Goal: Task Accomplishment & Management: Complete application form

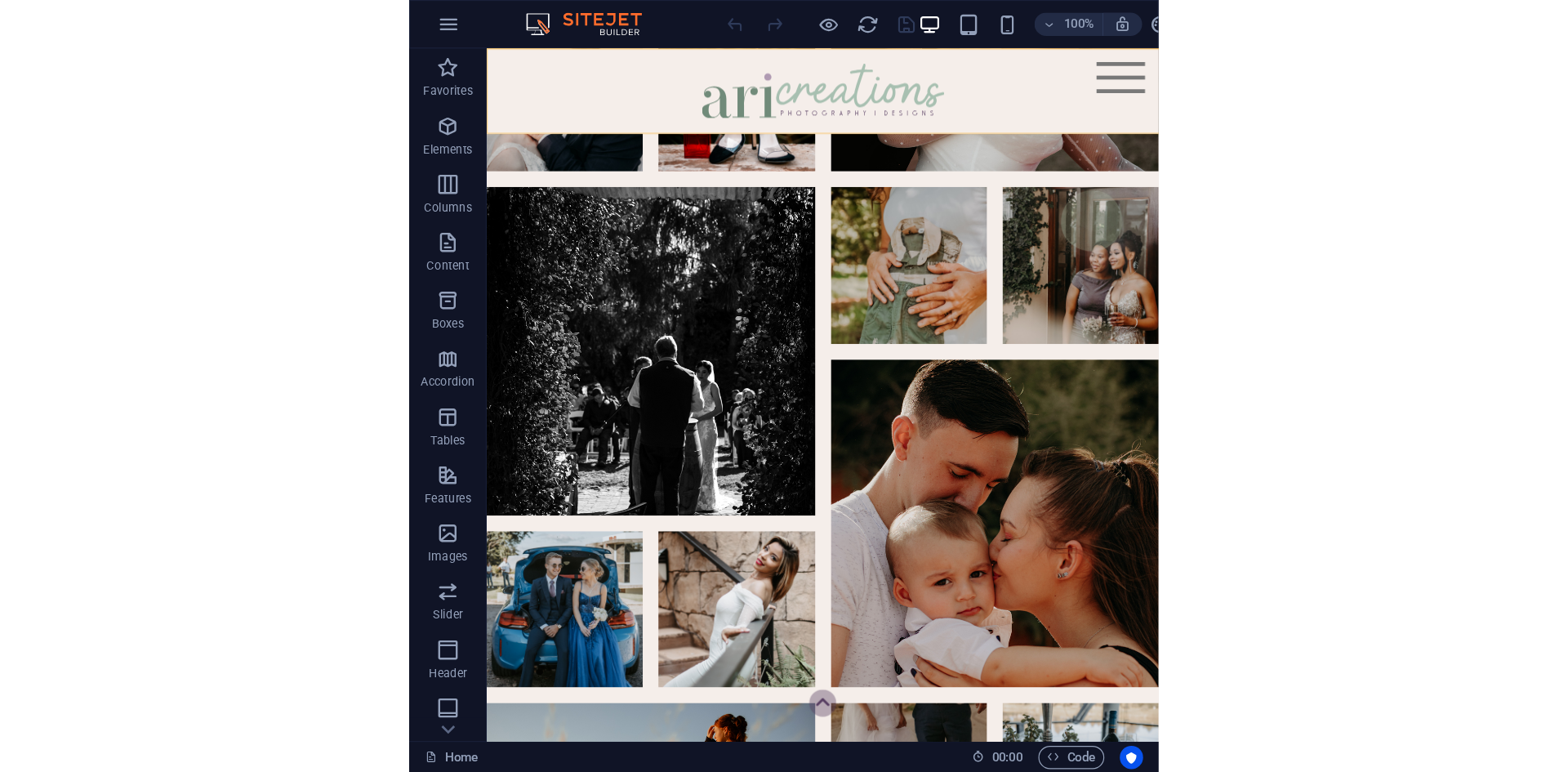
scroll to position [1170, 0]
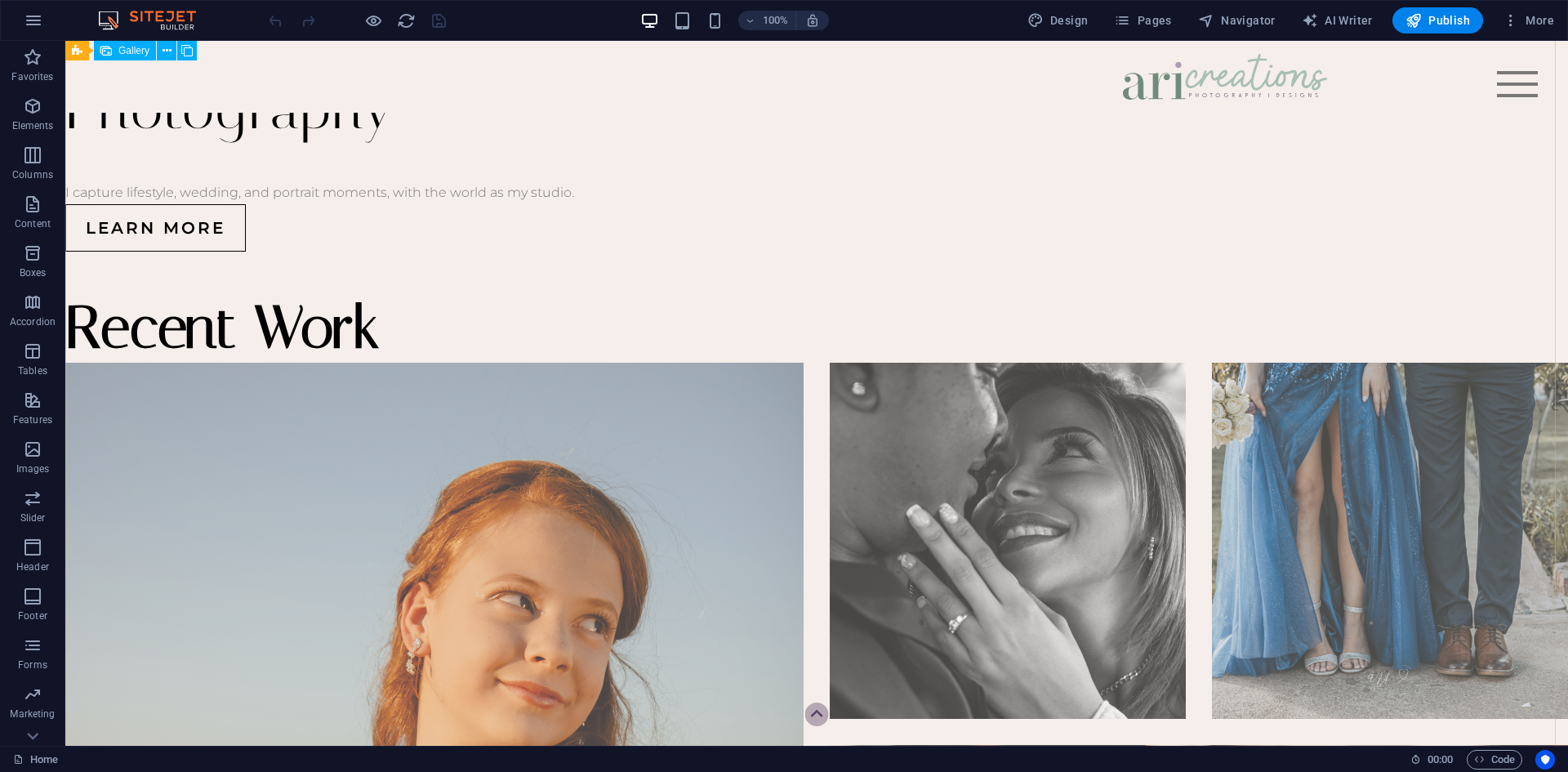
click at [307, 363] on li at bounding box center [435, 732] width 739 height 739
select select "4"
select select "px"
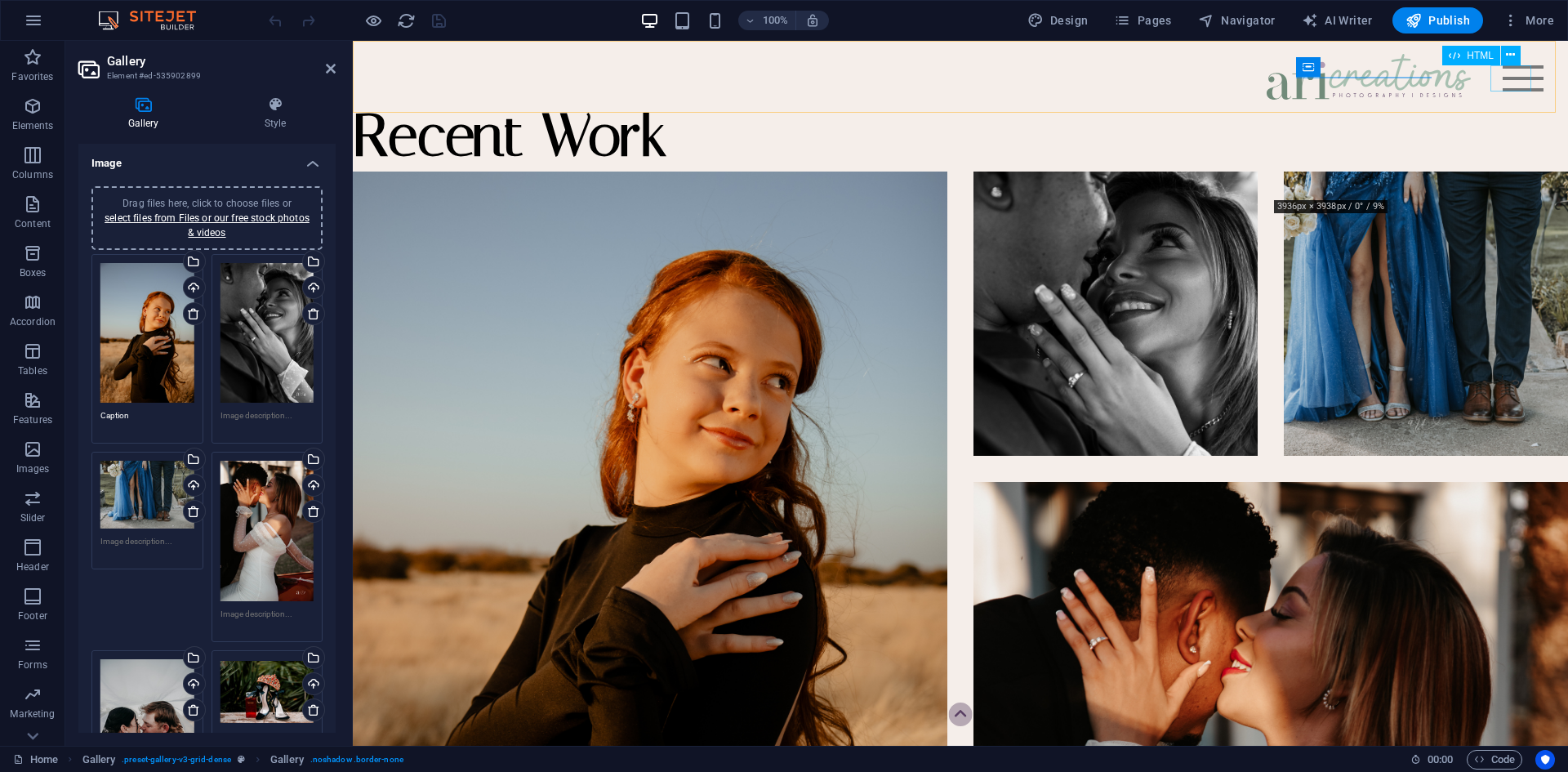
click at [631, 76] on div at bounding box center [1523, 78] width 41 height 26
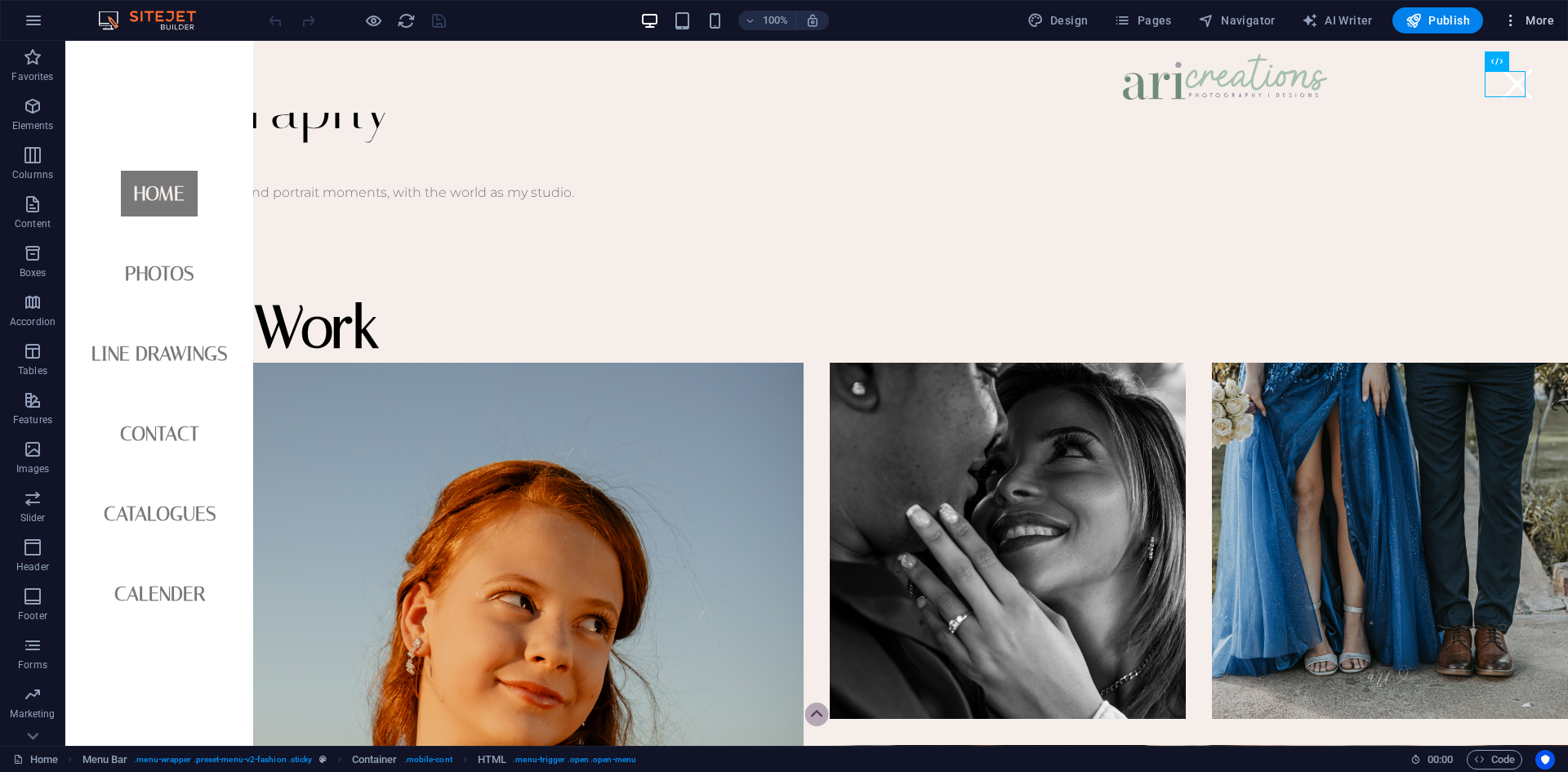
click at [631, 23] on span "More" at bounding box center [1529, 21] width 52 height 17
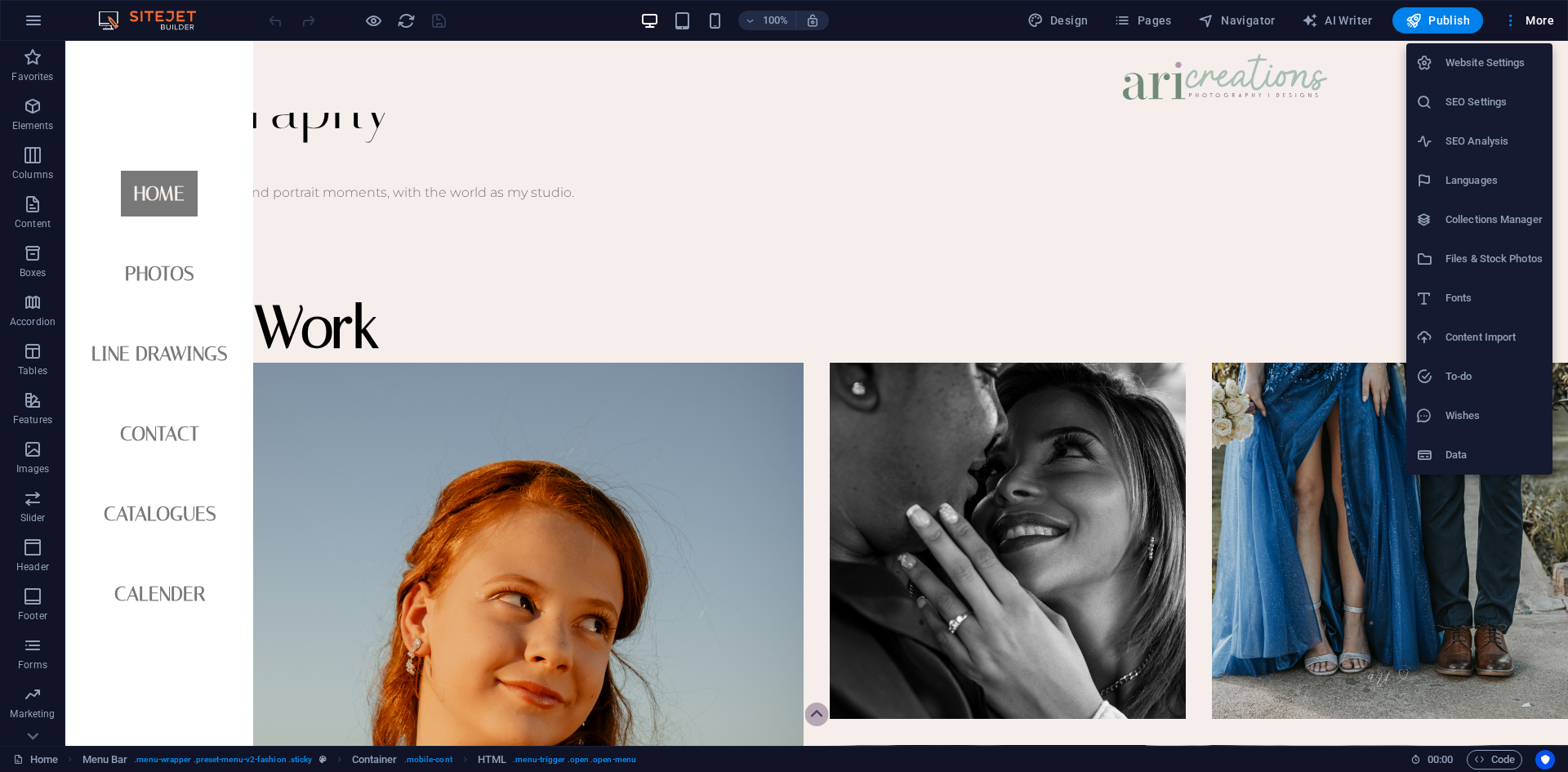
click at [631, 65] on h6 "Website Settings" at bounding box center [1494, 63] width 97 height 19
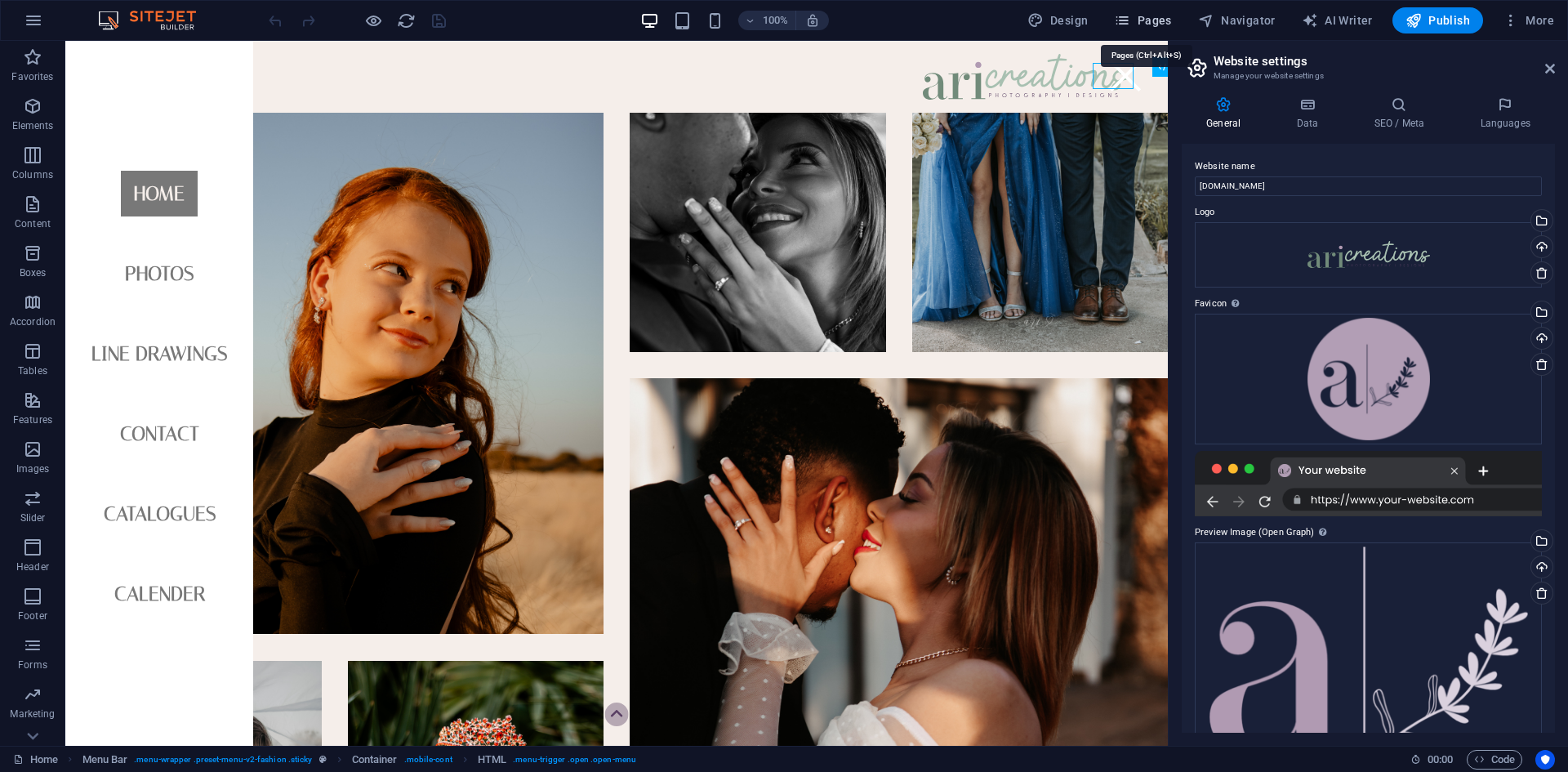
click at [631, 26] on span "Pages" at bounding box center [1143, 21] width 57 height 17
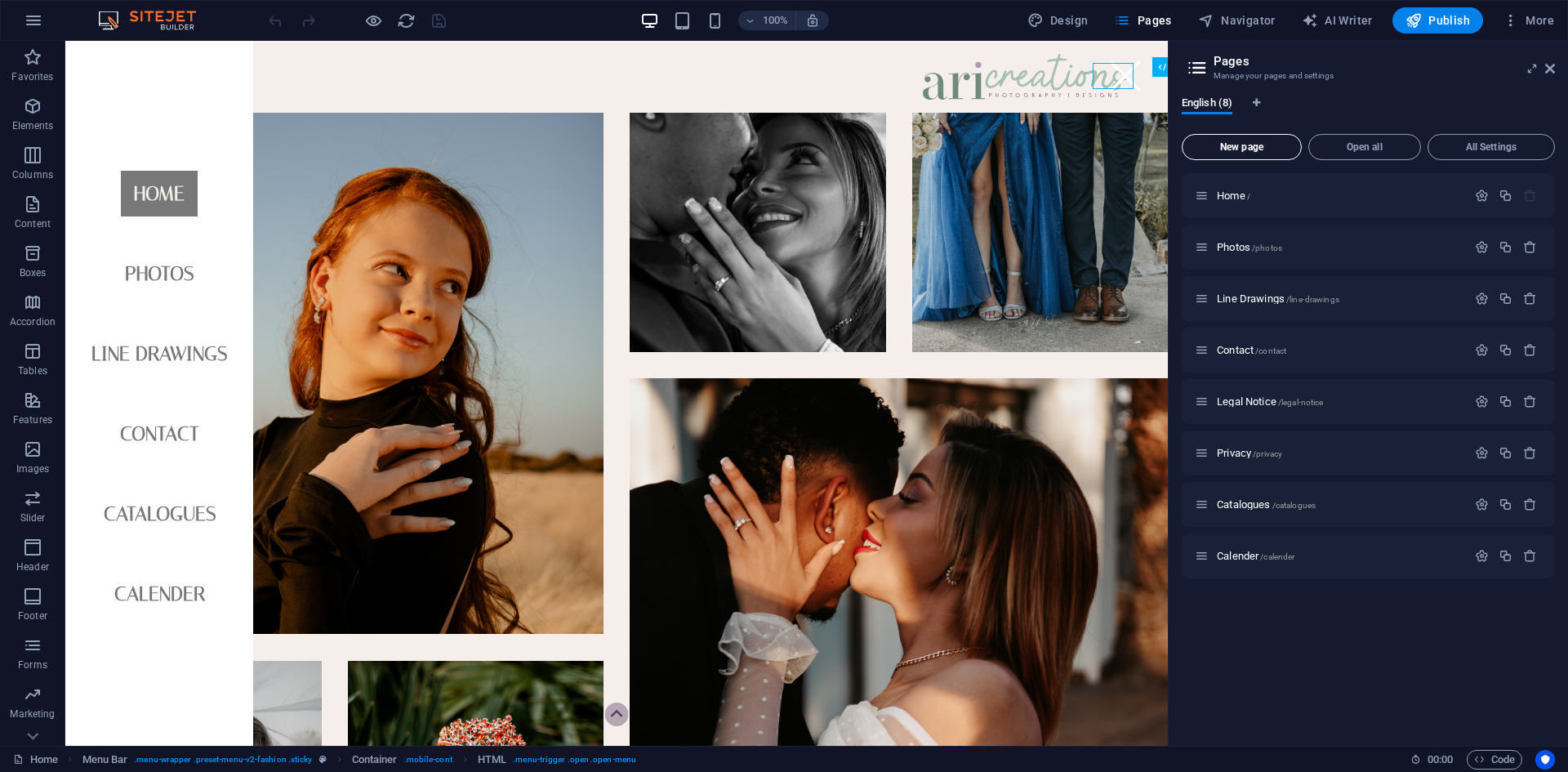
click at [631, 138] on button "New page" at bounding box center [1242, 146] width 120 height 26
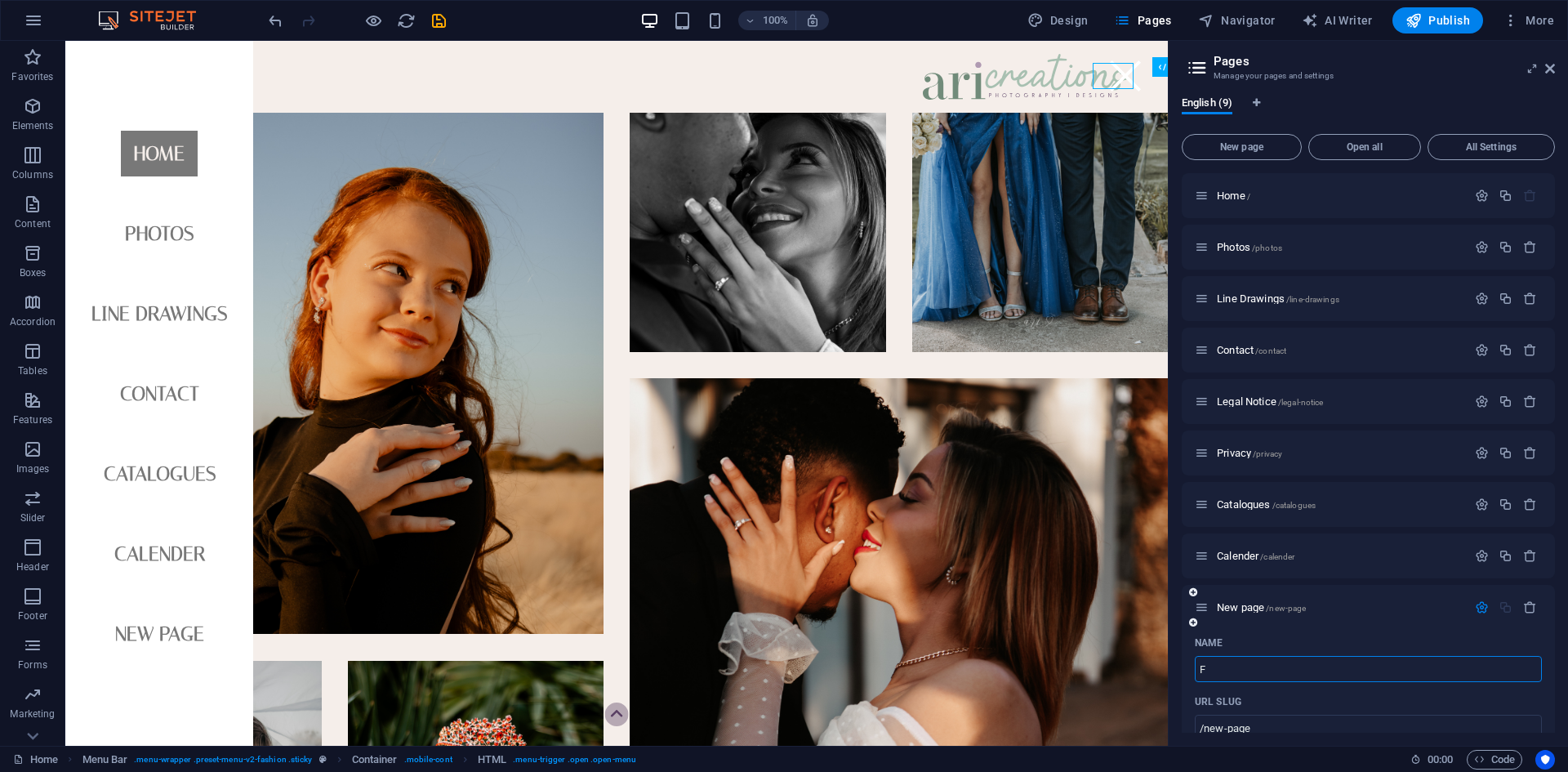
type input "Fi"
type input "/f"
type input "Fi"
type input "/fi"
type input "F"
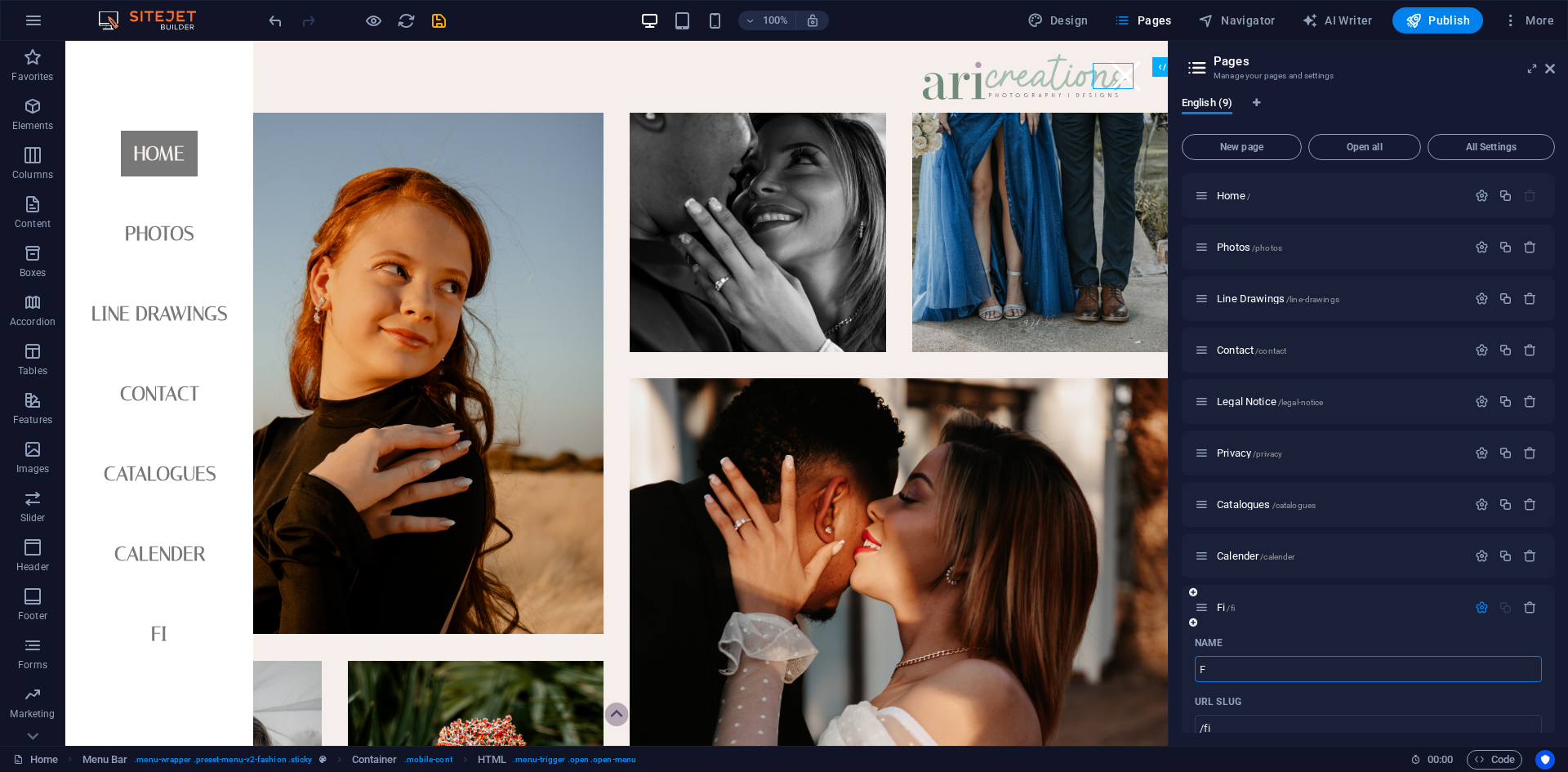
type input "/f"
type input "Fill"
type input "/fill"
type input "Fill i"
type input "/fill-i"
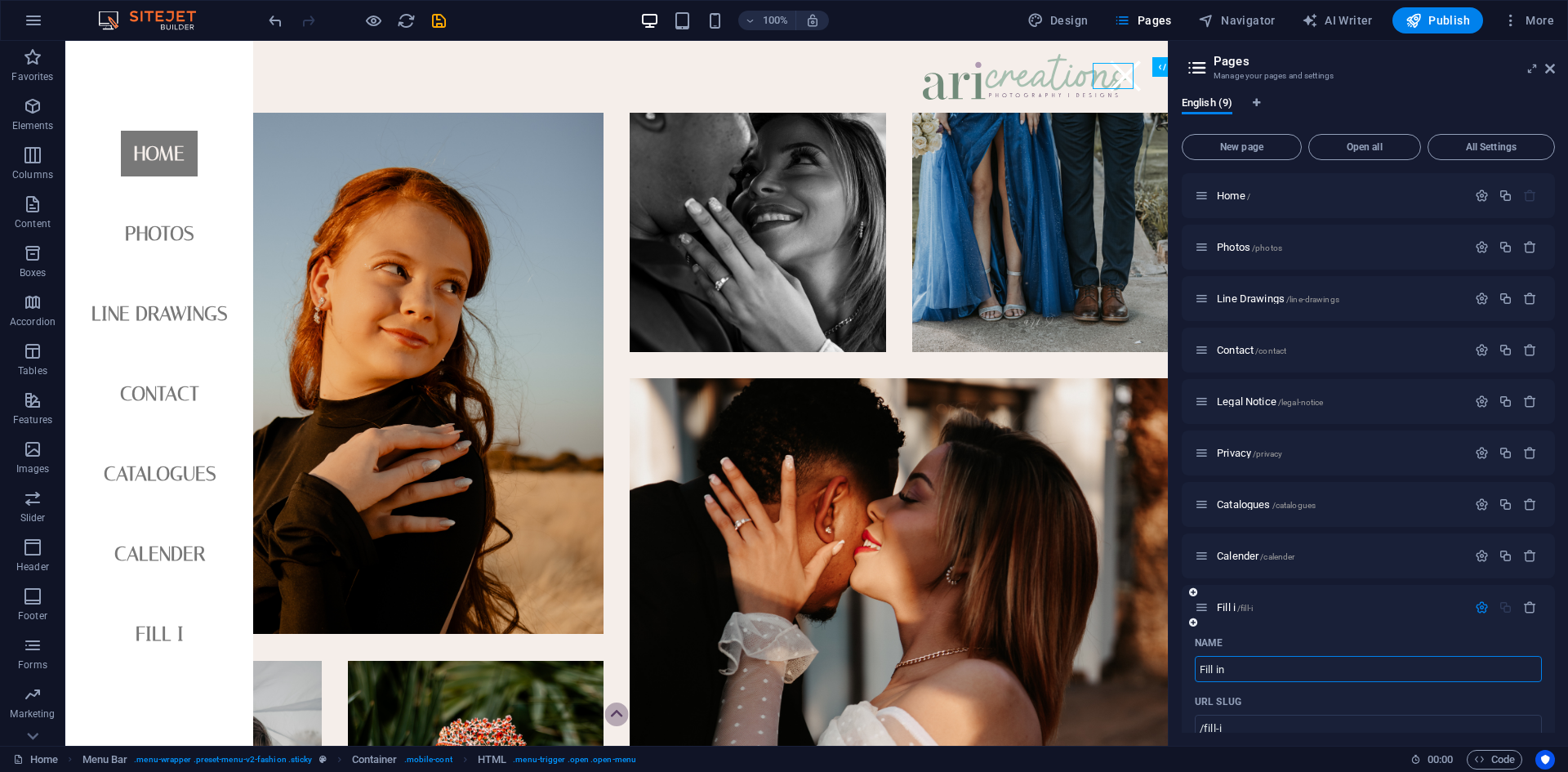
type input "Fill in"
type input "/fill-in"
type input "Fill in forms"
type input "/fill-in-forms"
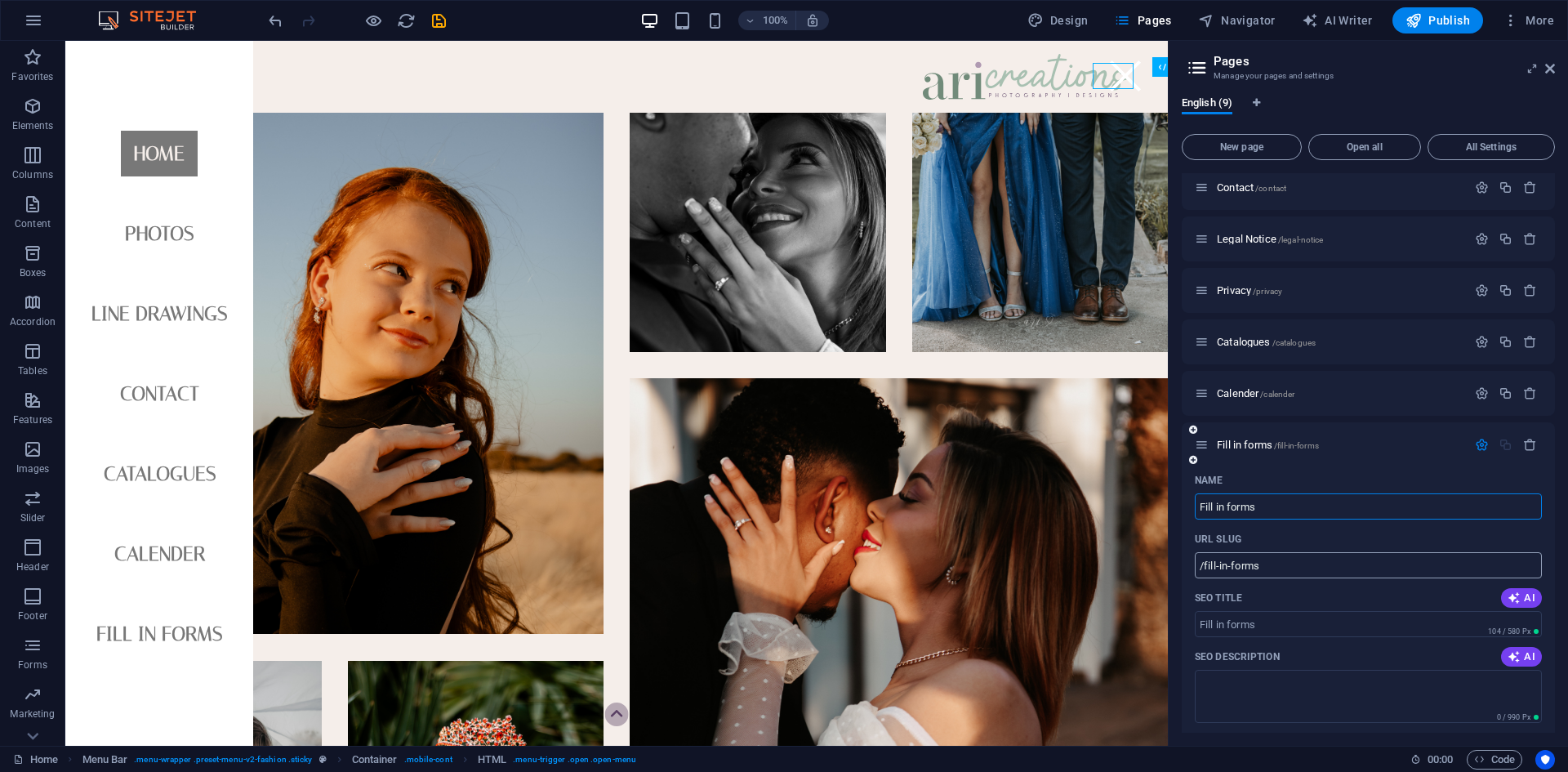
scroll to position [163, 0]
type input "Fill in forms"
click at [631, 649] on textarea "SEO Description" at bounding box center [1368, 695] width 347 height 53
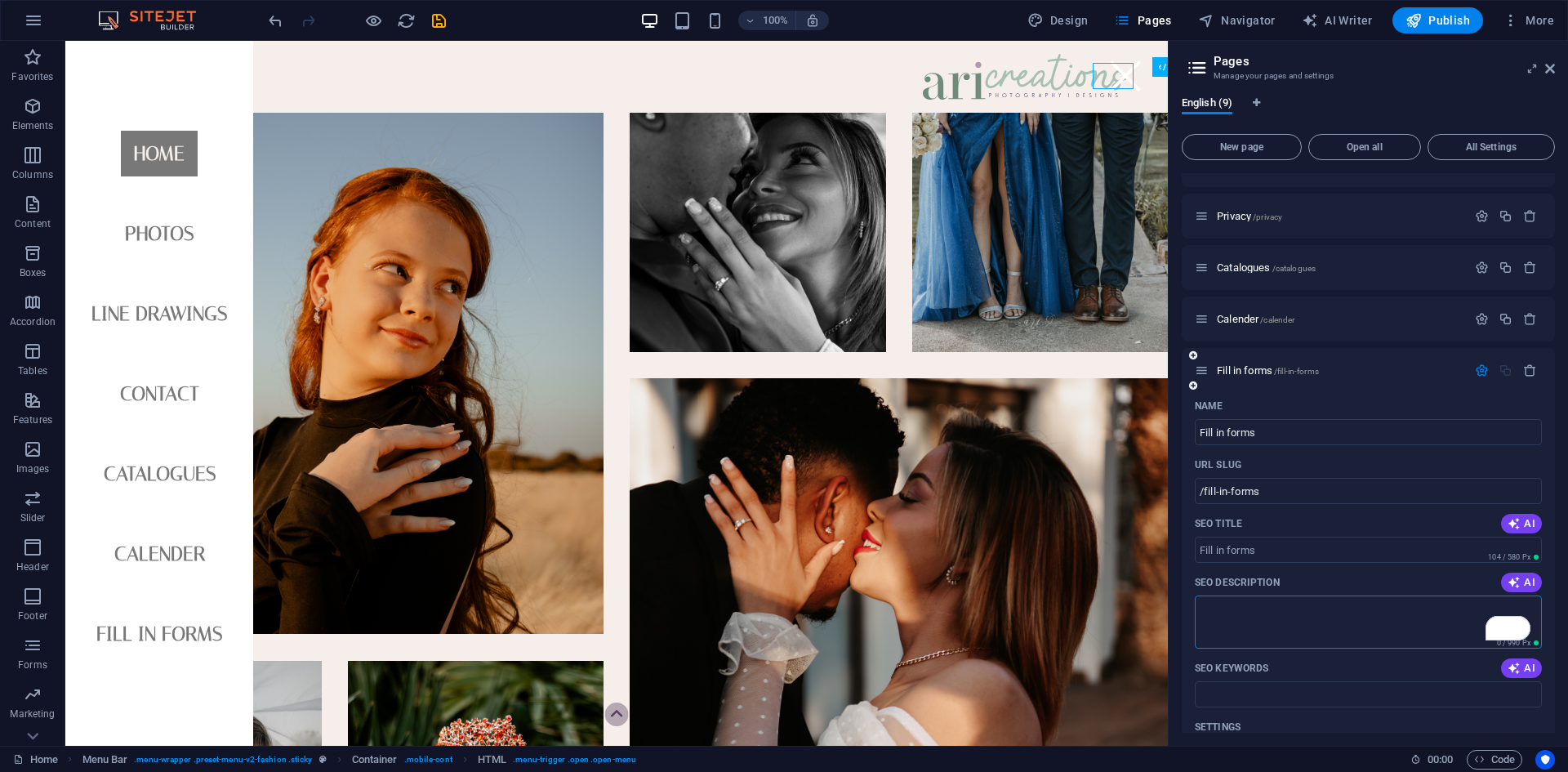
scroll to position [245, 0]
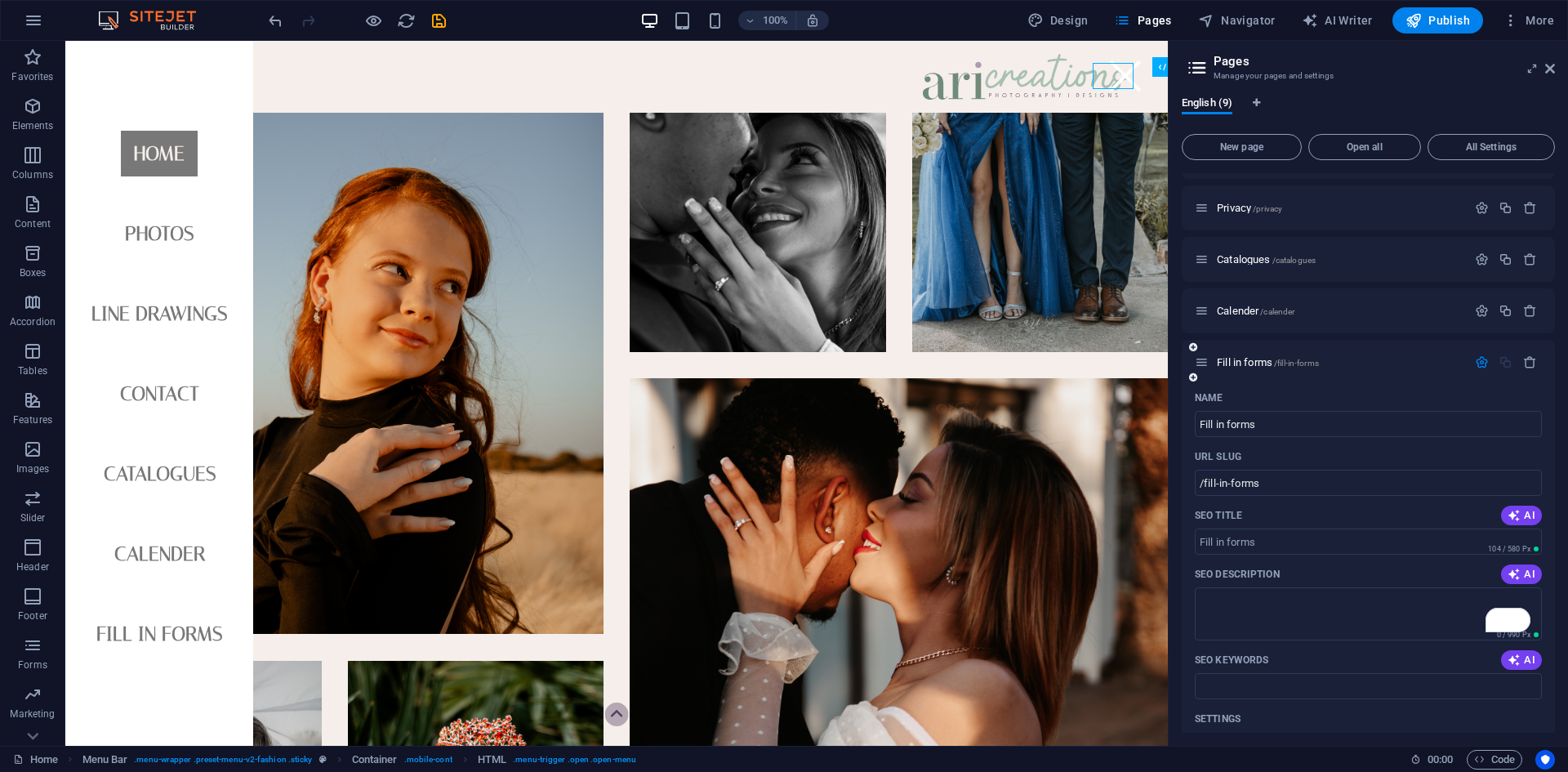
click at [631, 649] on div "Name Fill in forms ​ URL SLUG /fill-in-forms ​ SEO Title AI ​ 104 / 580 Px SEO …" at bounding box center [1368, 668] width 374 height 569
click at [631, 363] on span "Fill in forms /fill-in-forms" at bounding box center [1268, 362] width 102 height 13
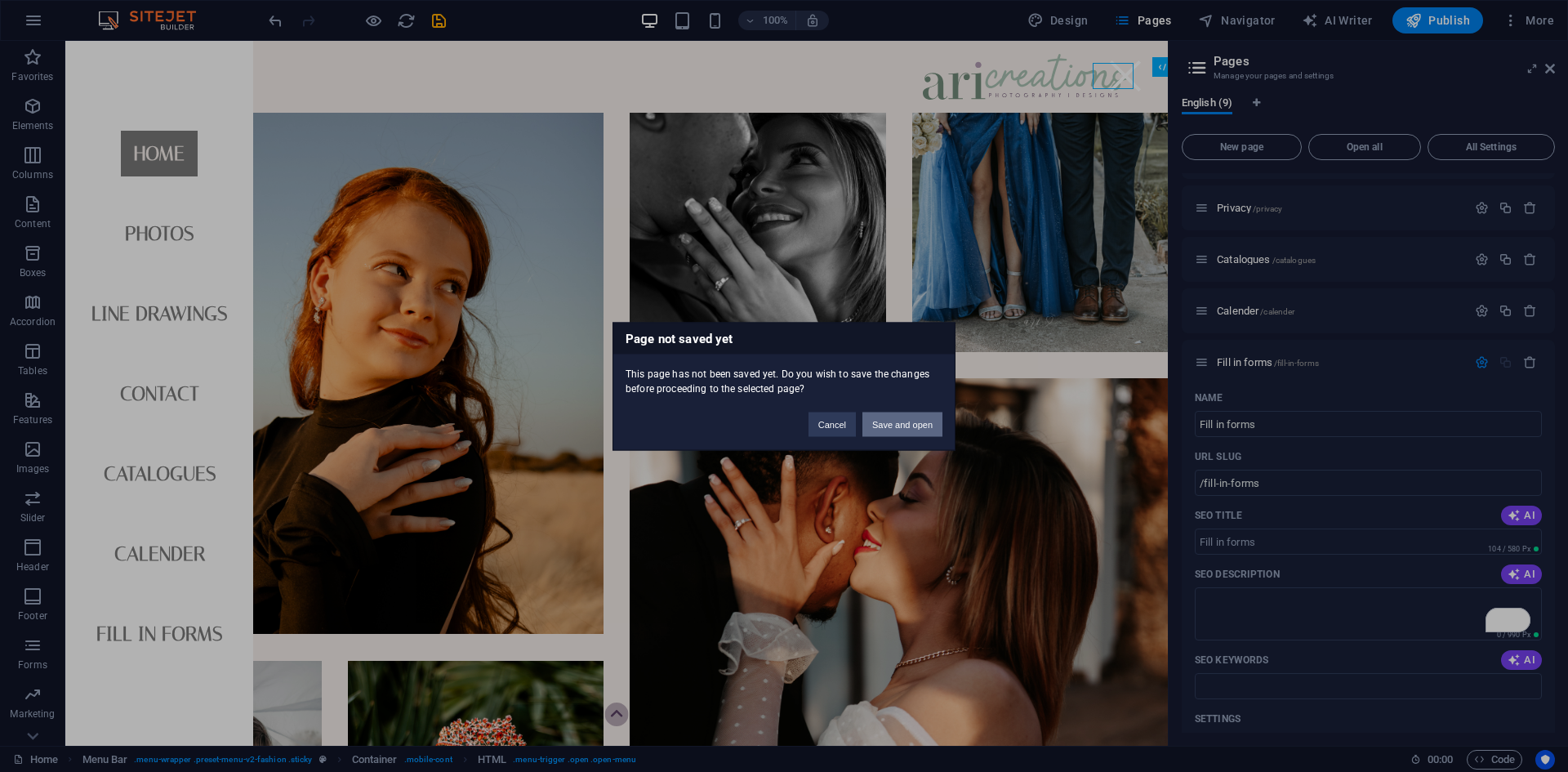
click at [631, 429] on button "Save and open" at bounding box center [903, 424] width 80 height 24
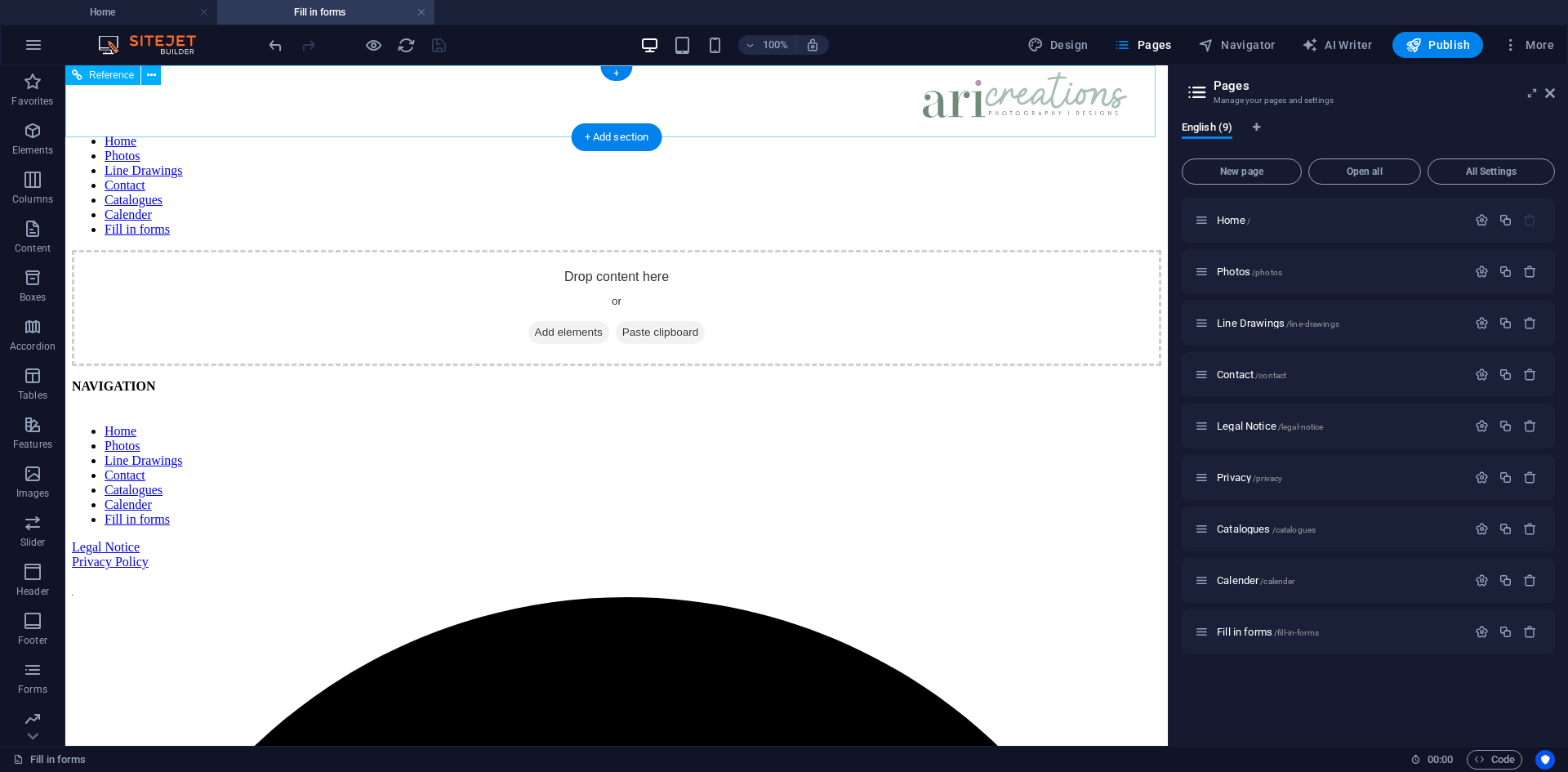
scroll to position [0, 0]
click at [33, 87] on icon "button" at bounding box center [32, 81] width 19 height 19
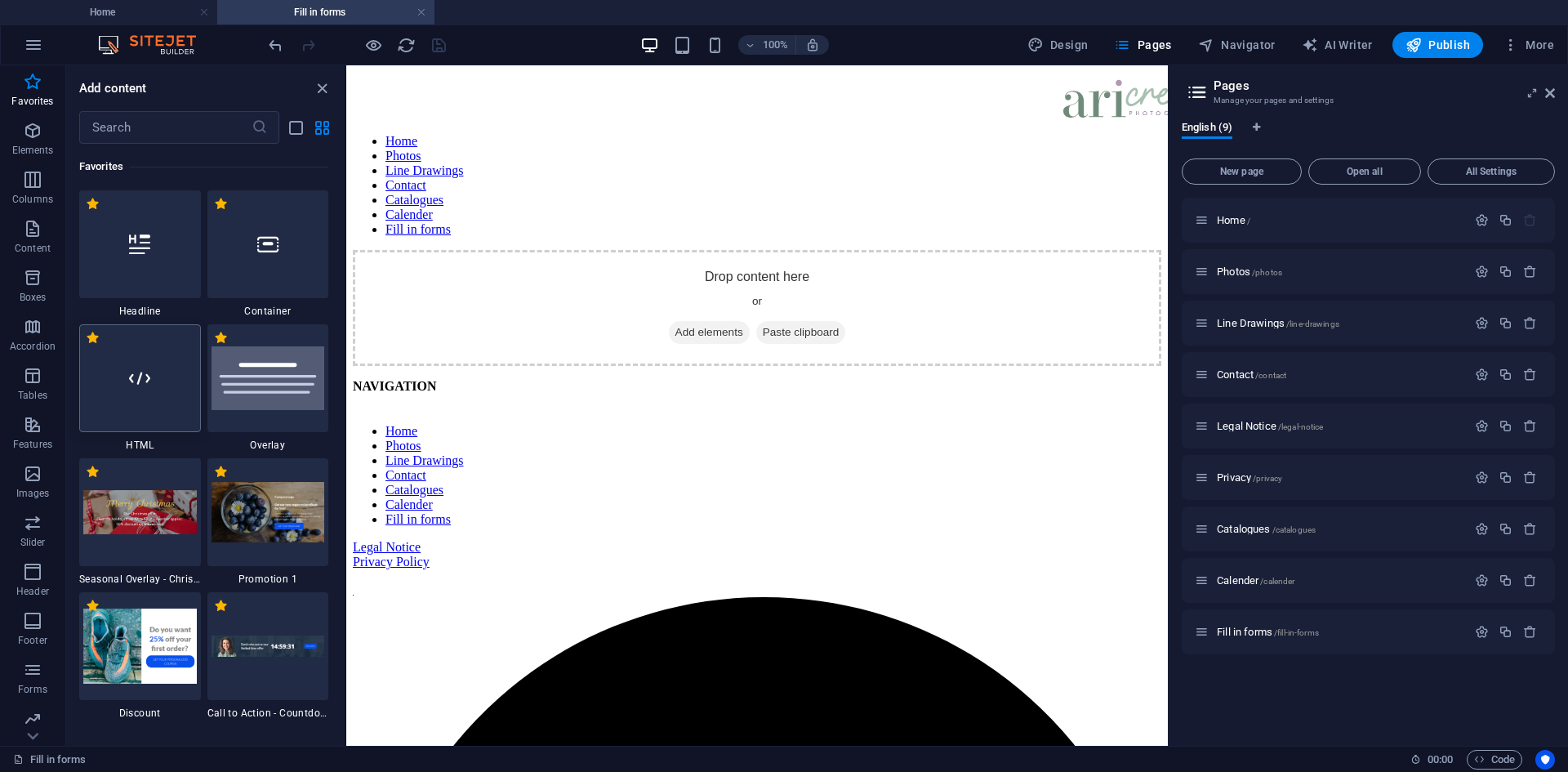
click at [124, 407] on div at bounding box center [140, 378] width 122 height 108
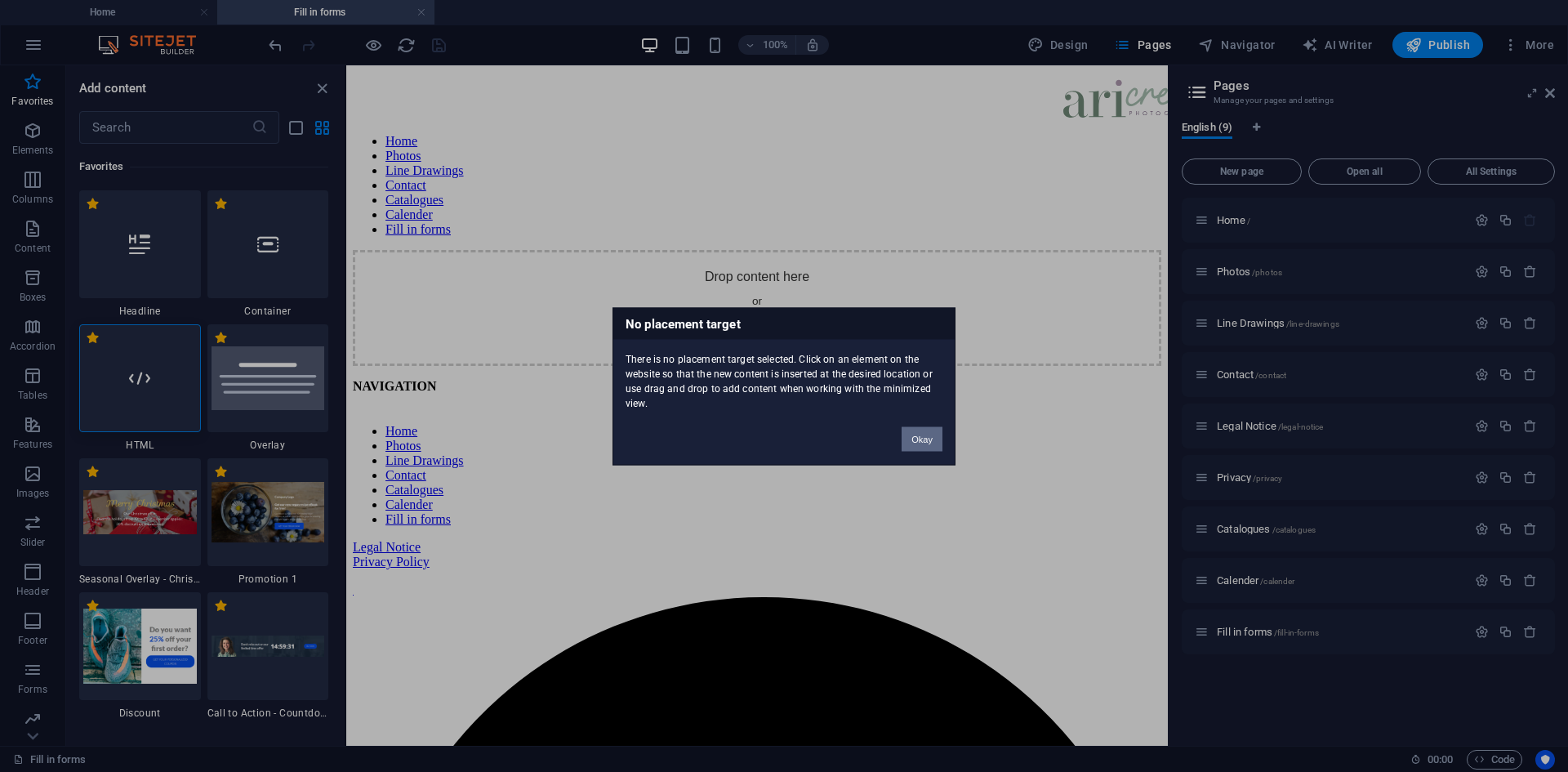
click at [631, 441] on button "Okay" at bounding box center [922, 438] width 41 height 24
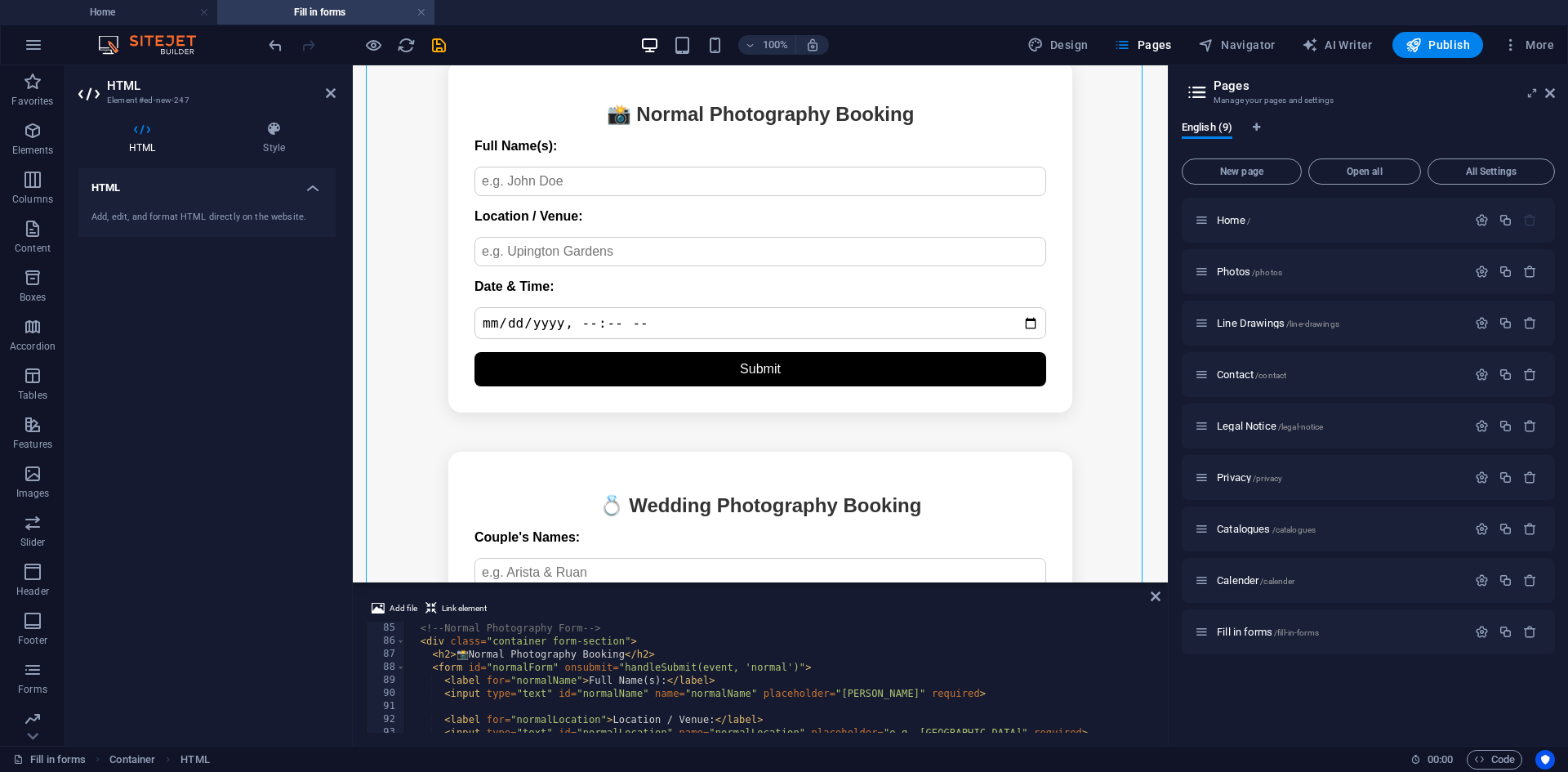
scroll to position [1098, 0]
click at [510, 649] on div "<!-- Normal Photography Form --> < div class = "container form-section" > < h2 …" at bounding box center [864, 688] width 919 height 134
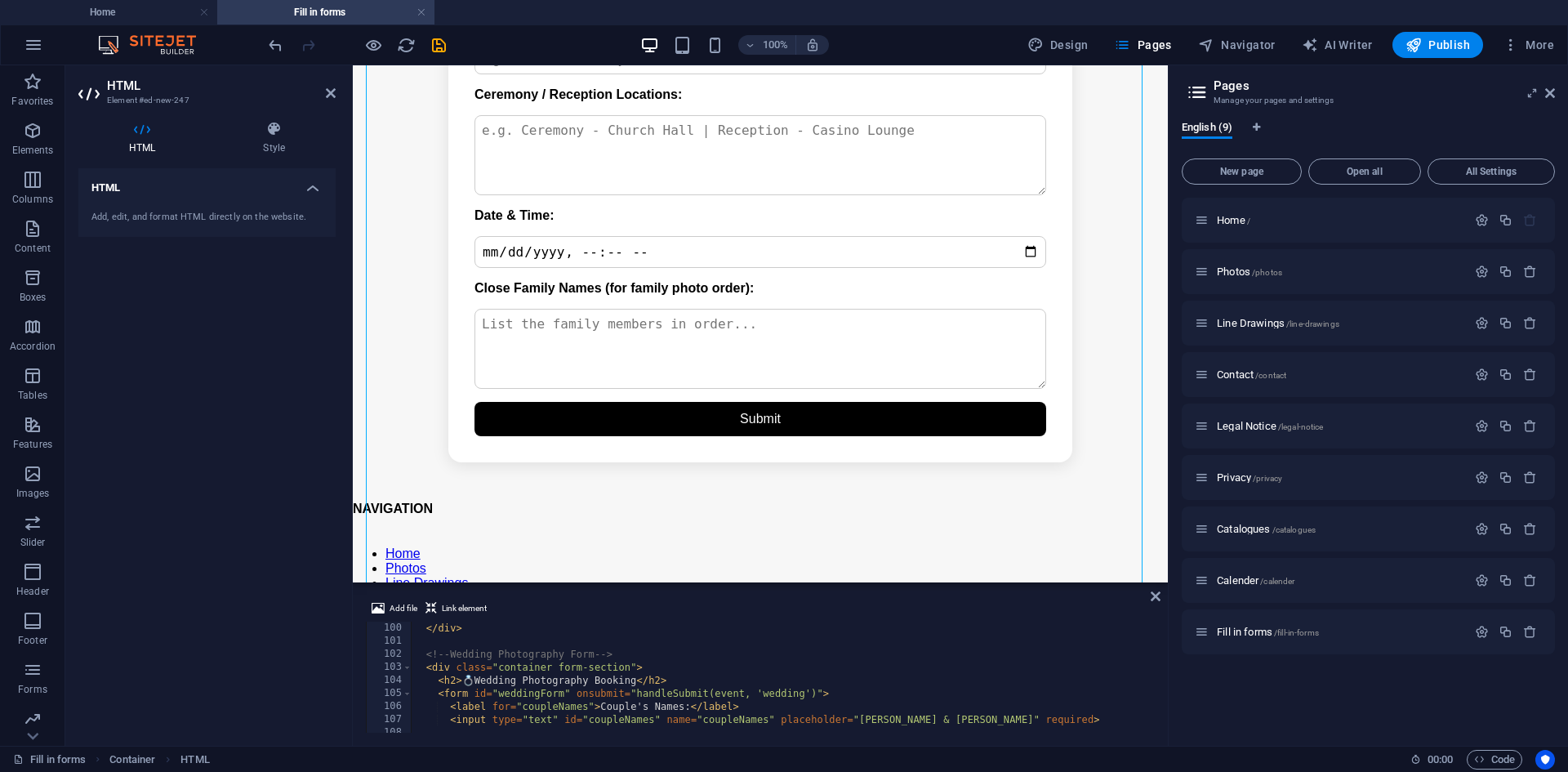
scroll to position [1343, 0]
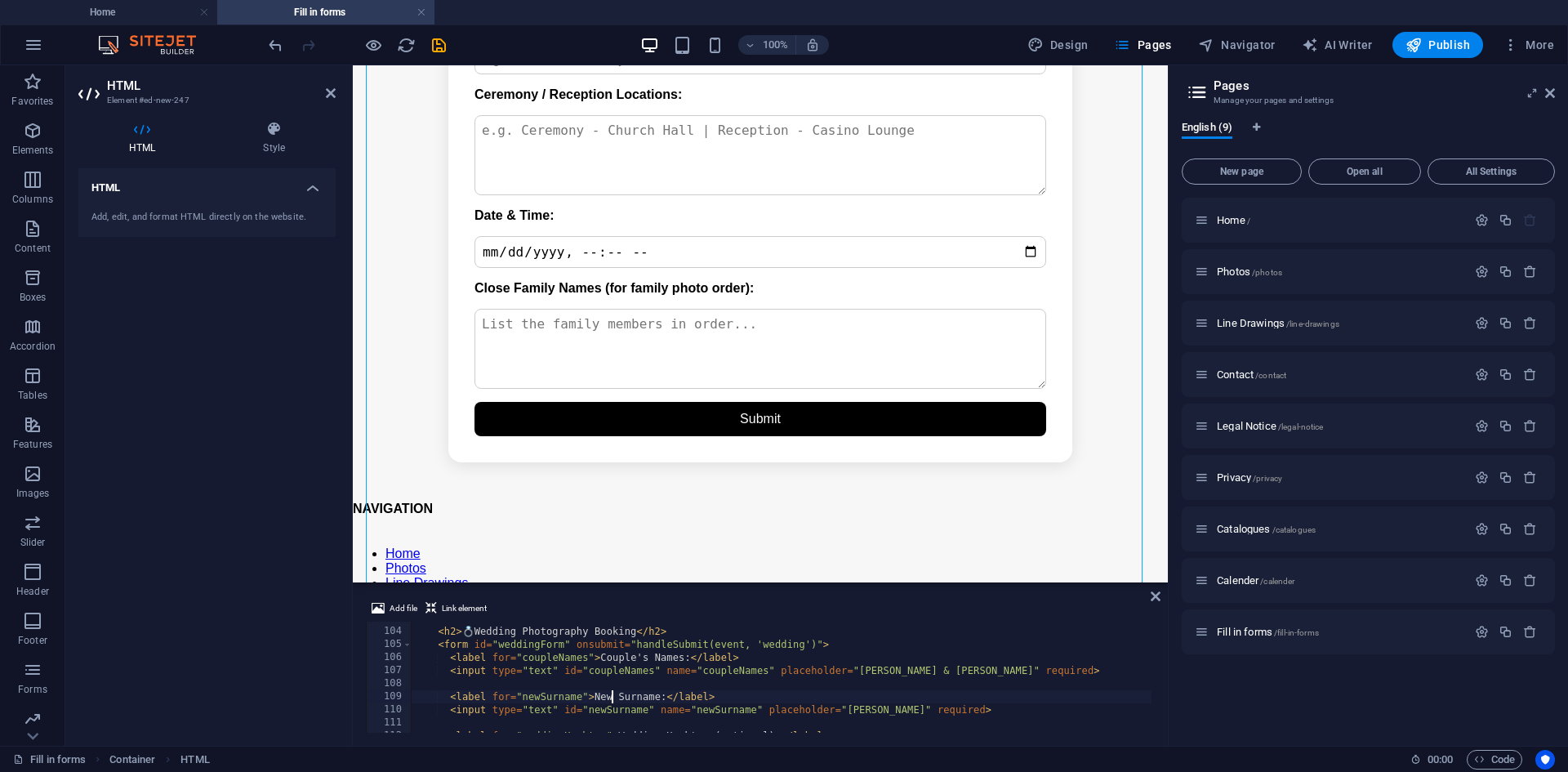
click at [611, 649] on div "< div class = "container form-section" > < h2 > 💍 Wedding Photography Booking <…" at bounding box center [870, 678] width 919 height 134
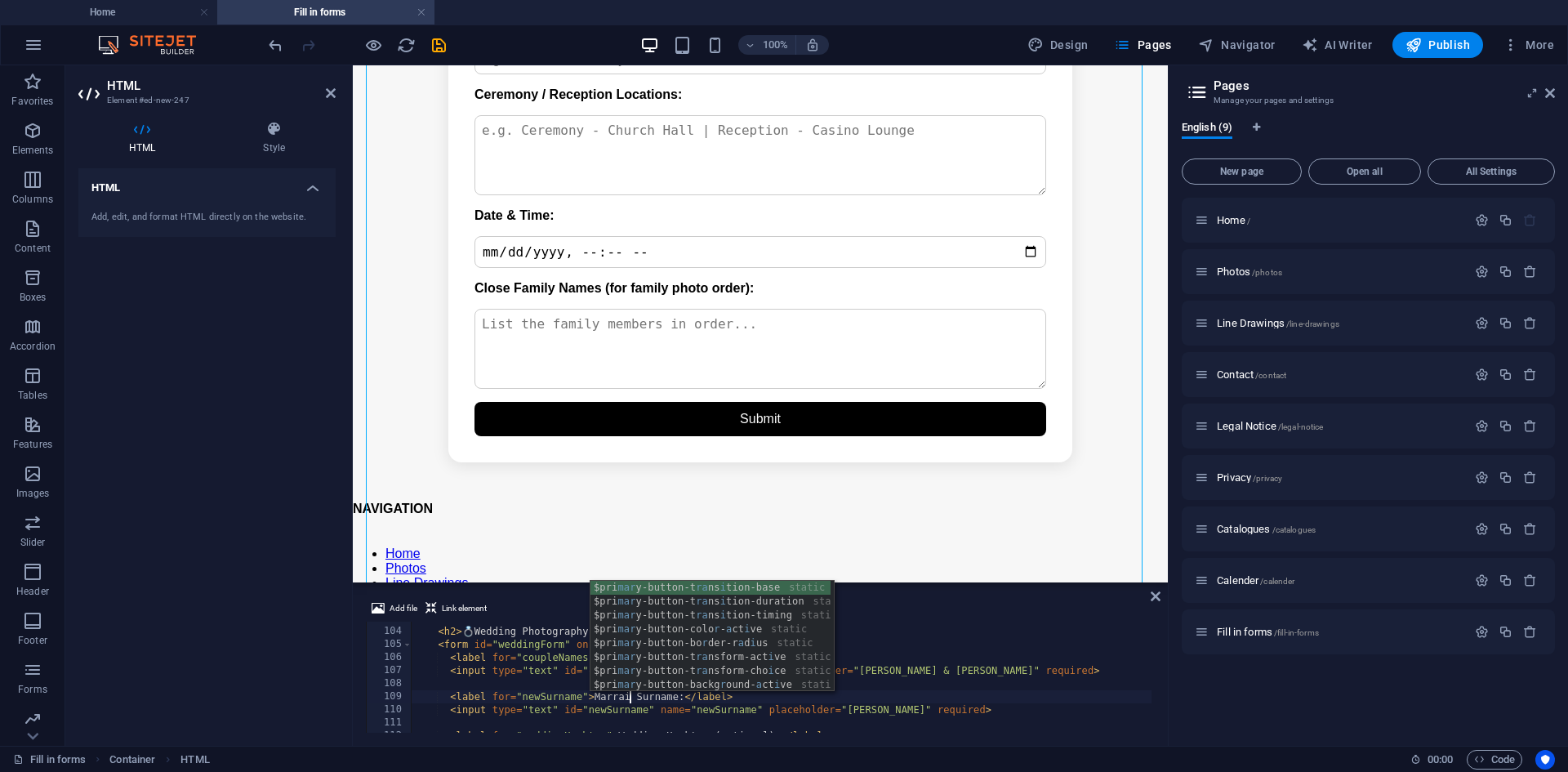
scroll to position [0, 18]
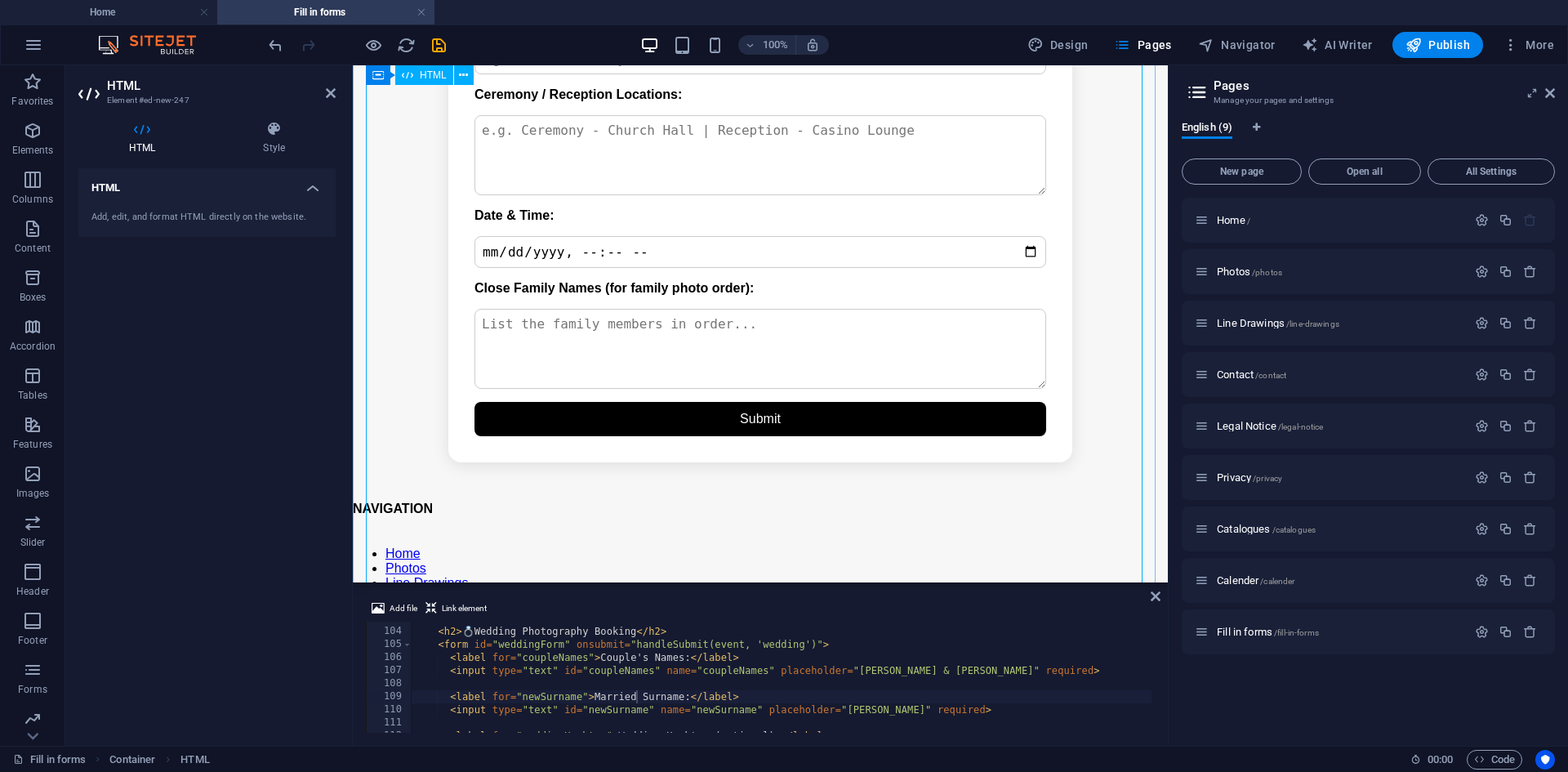
click at [604, 649] on div "< div class = "container form-section" > < h2 > 💍 Wedding Photography Booking <…" at bounding box center [870, 678] width 919 height 134
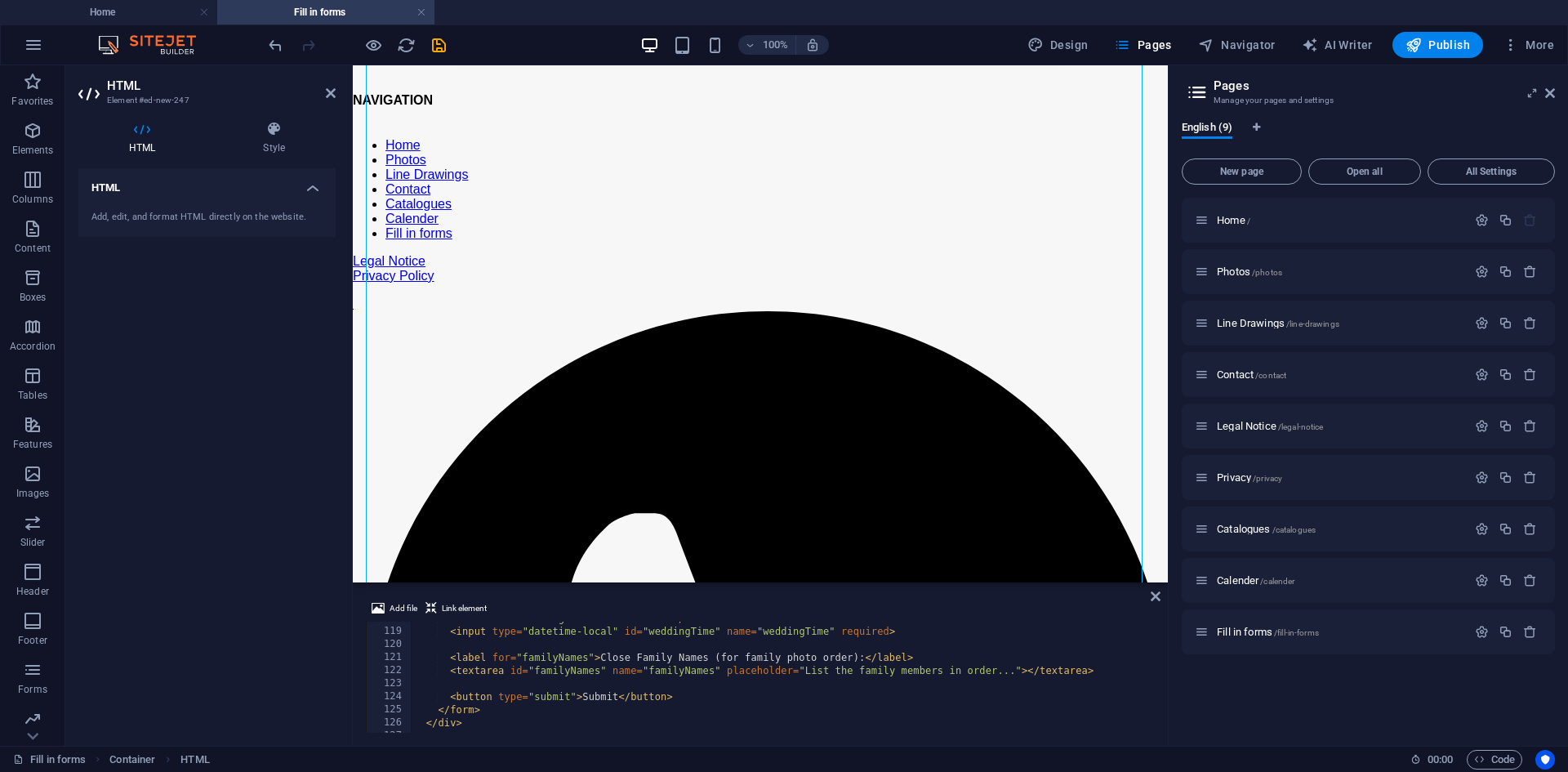
scroll to position [1786, 0]
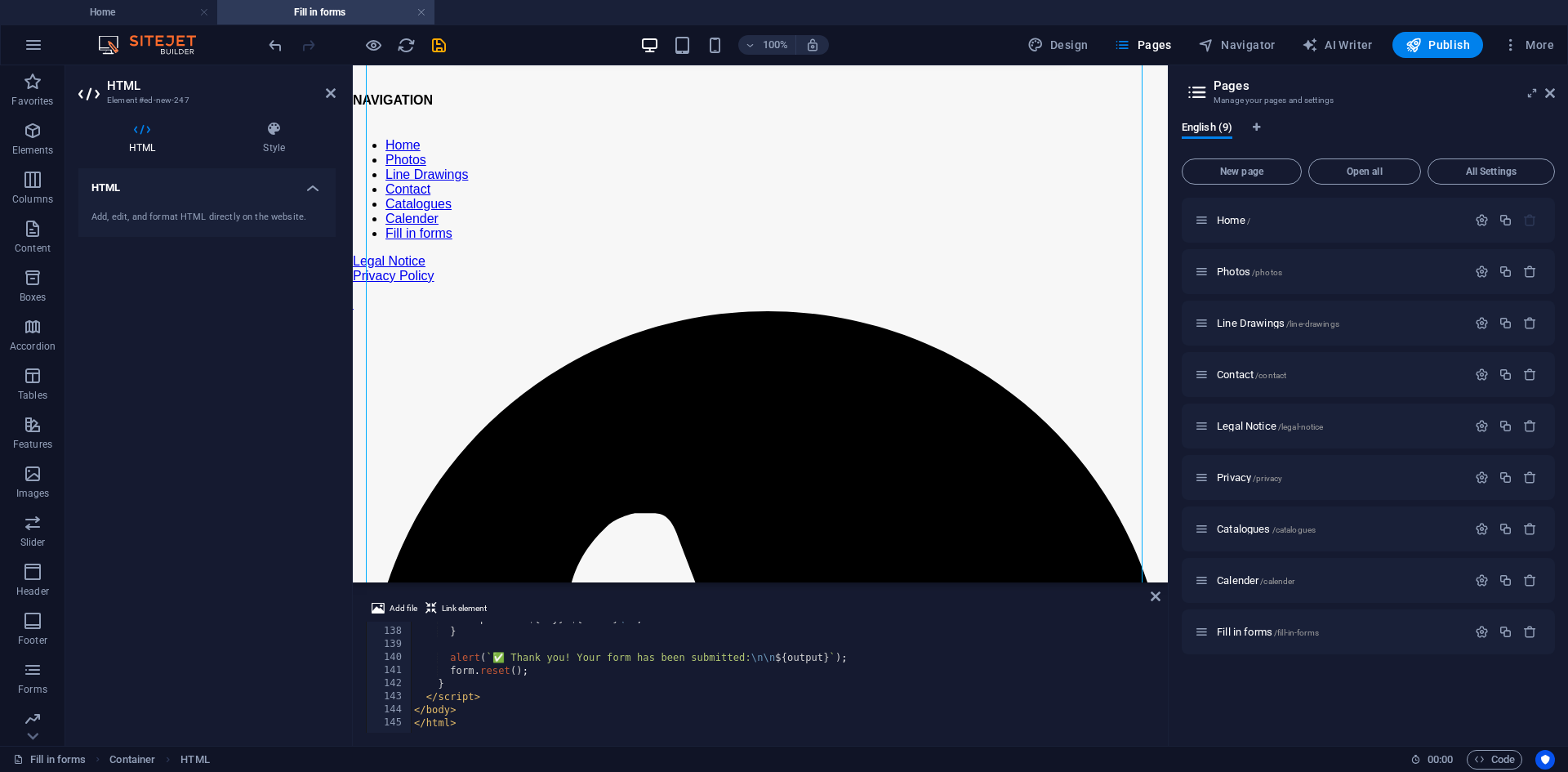
type textarea "</html>"
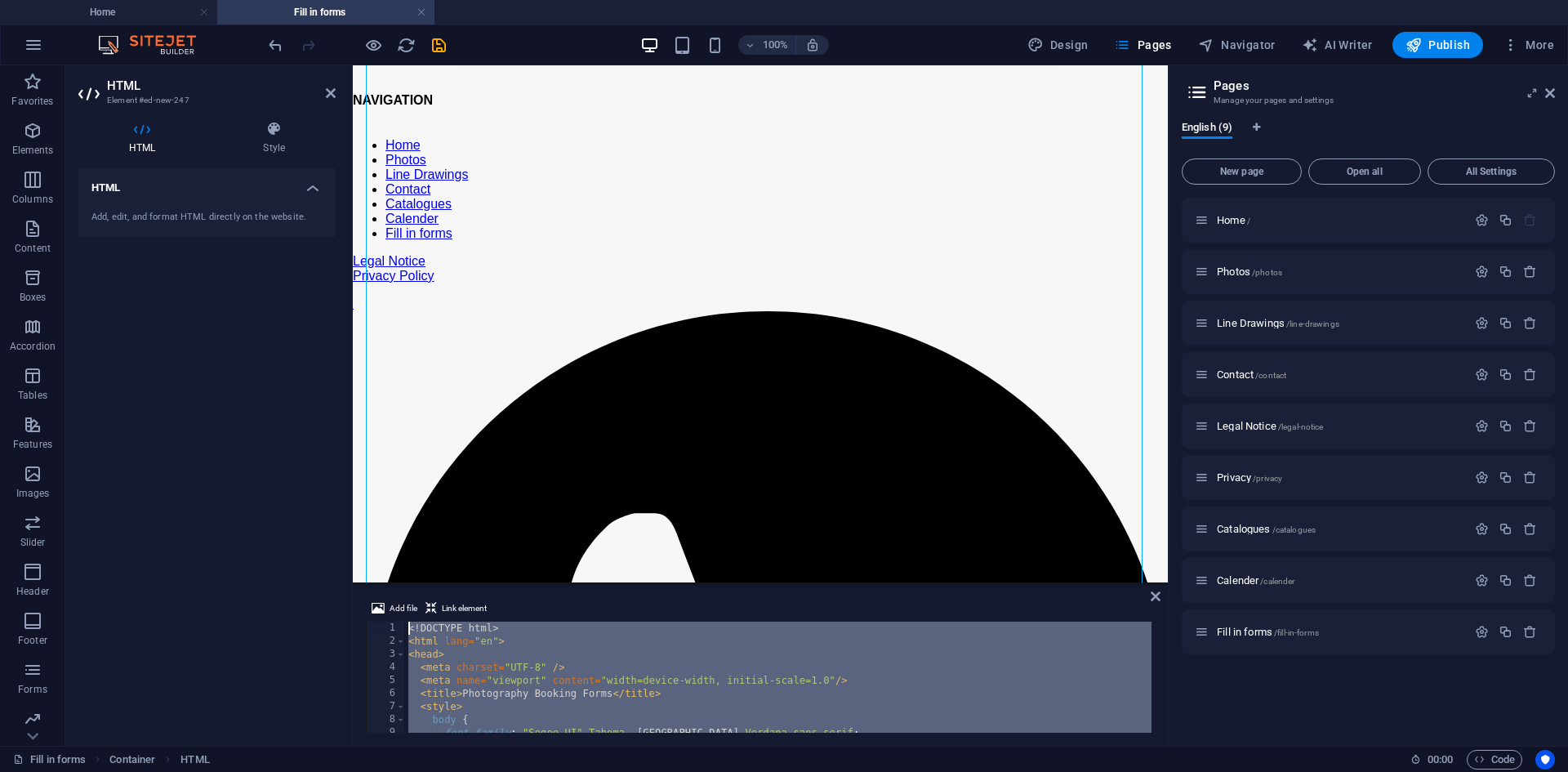
scroll to position [0, 0]
drag, startPoint x: 841, startPoint y: 785, endPoint x: 365, endPoint y: 582, distance: 517.5
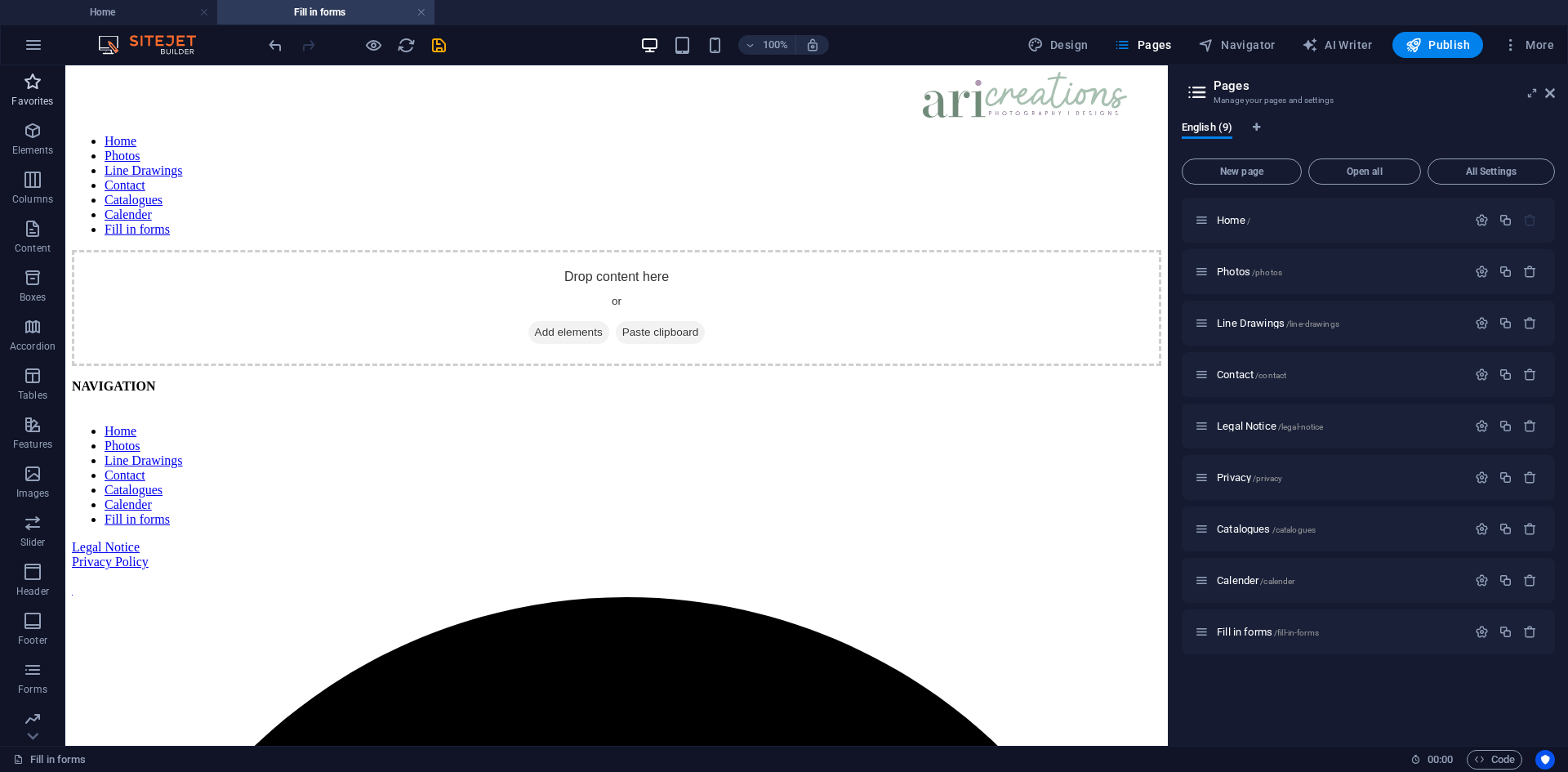
click at [28, 99] on p "Favorites" at bounding box center [33, 101] width 42 height 13
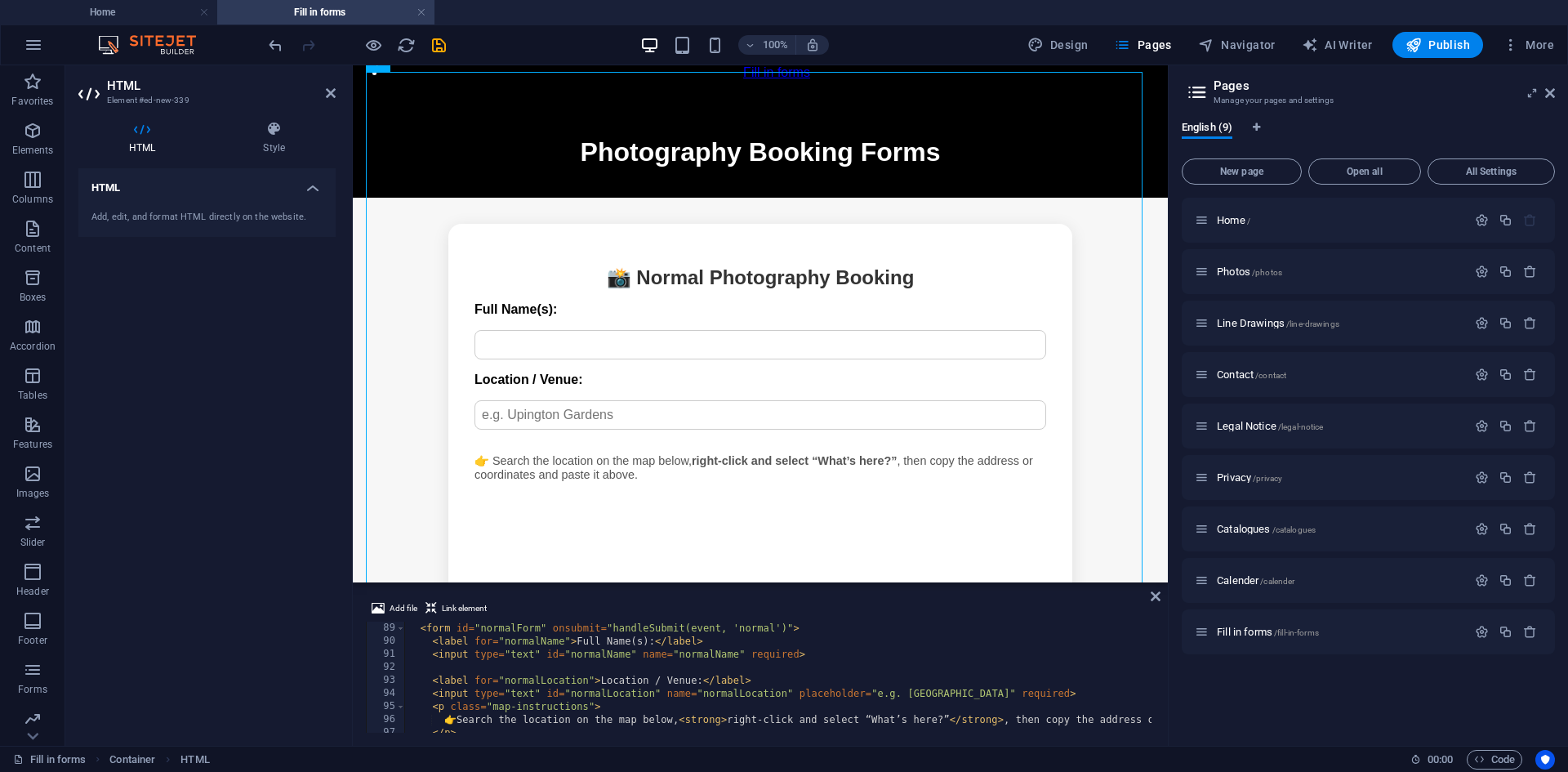
scroll to position [1100, 0]
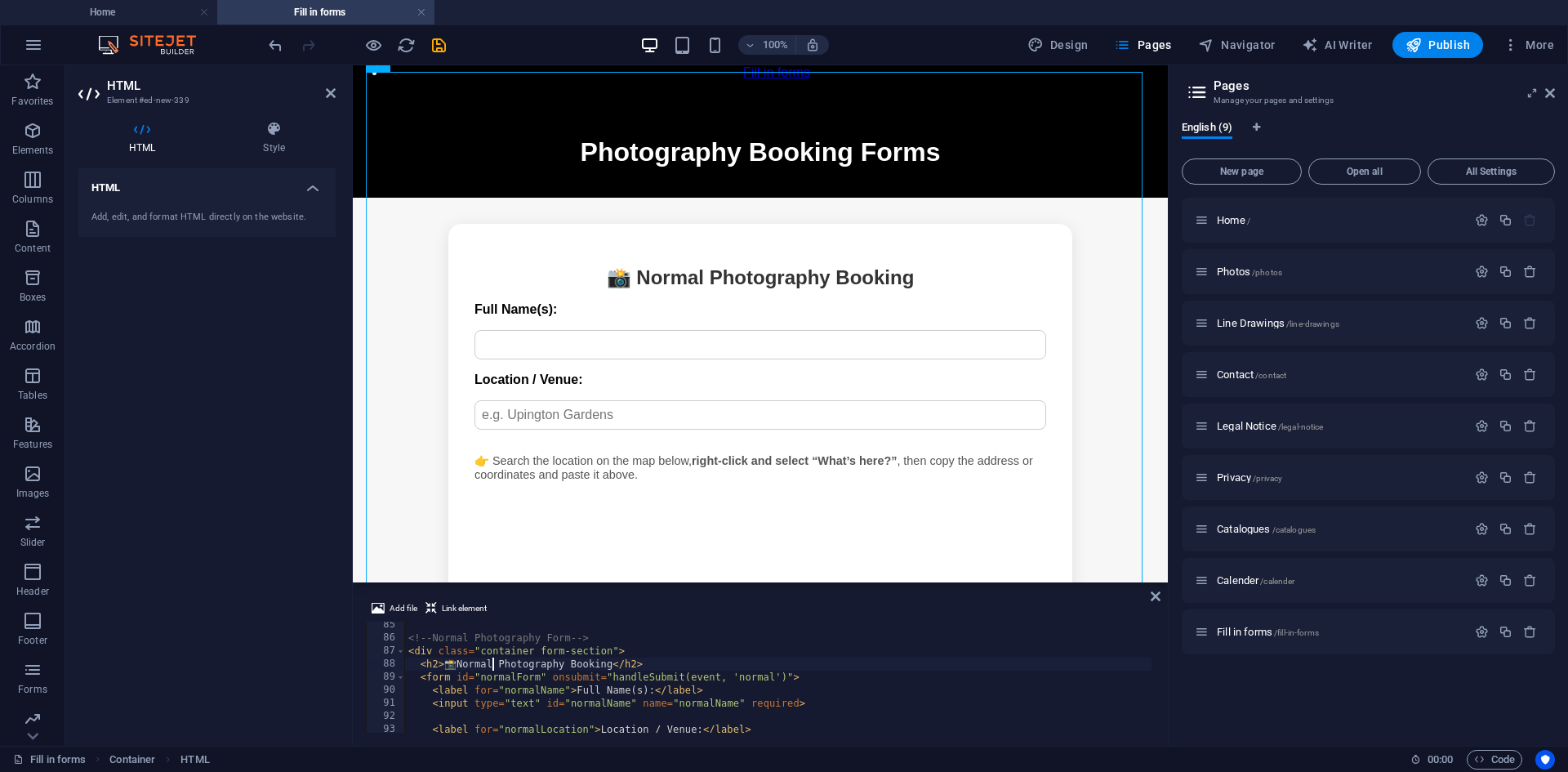
click at [494, 649] on div "<!-- Normal Photography Form --> < div class = "container form-section" > < h2 …" at bounding box center [1248, 685] width 1685 height 134
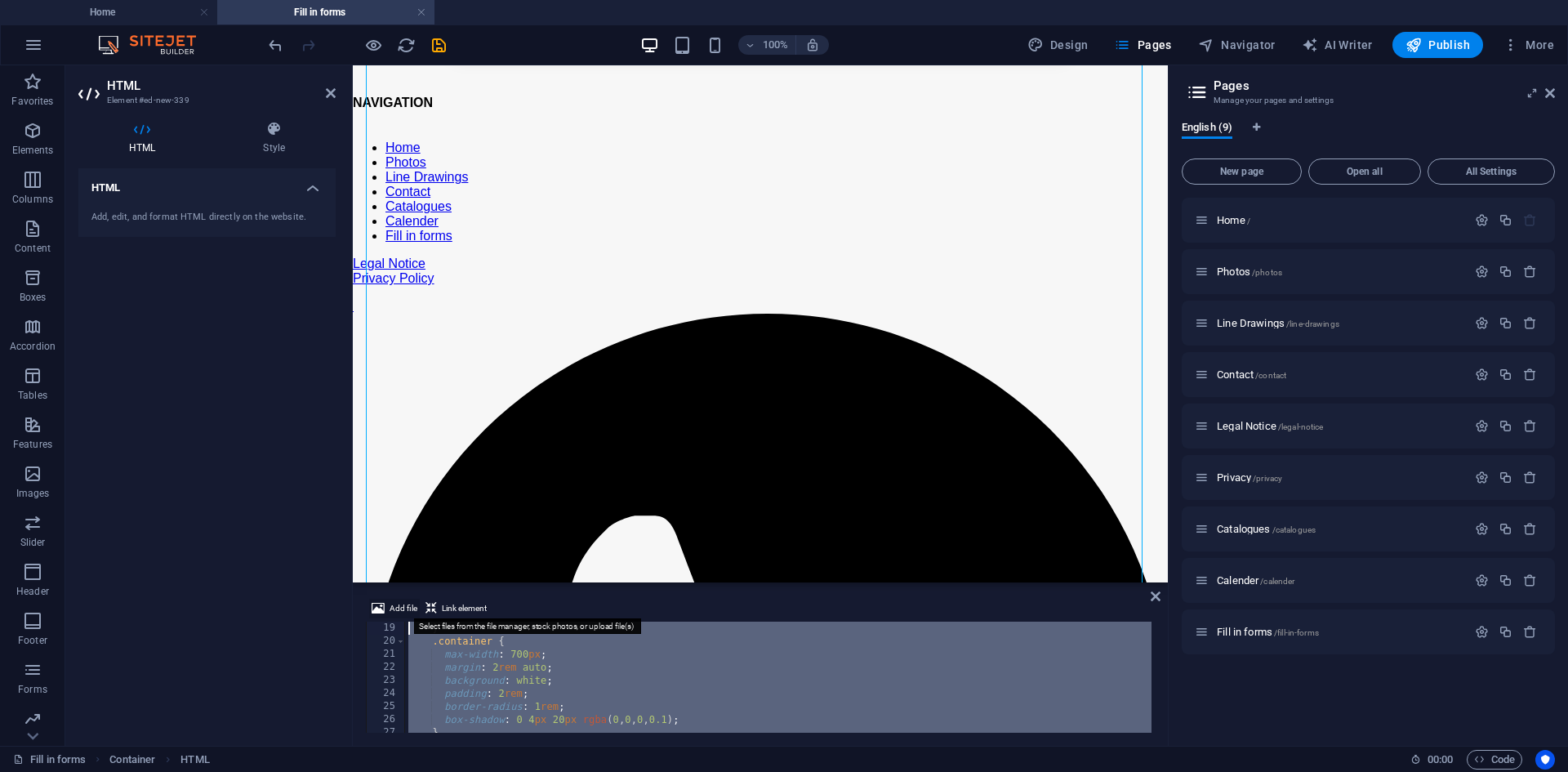
scroll to position [0, 0]
drag, startPoint x: 491, startPoint y: 722, endPoint x: 391, endPoint y: 598, distance: 159.3
click at [391, 598] on div "Add file Link element </html> 1 2 3 4 5 6 7 8 9 10 11 <! DOCTYPE html > < html …" at bounding box center [761, 665] width 789 height 134
type textarea "<!DOCTYPE html> <html lang="en">"
paste textarea
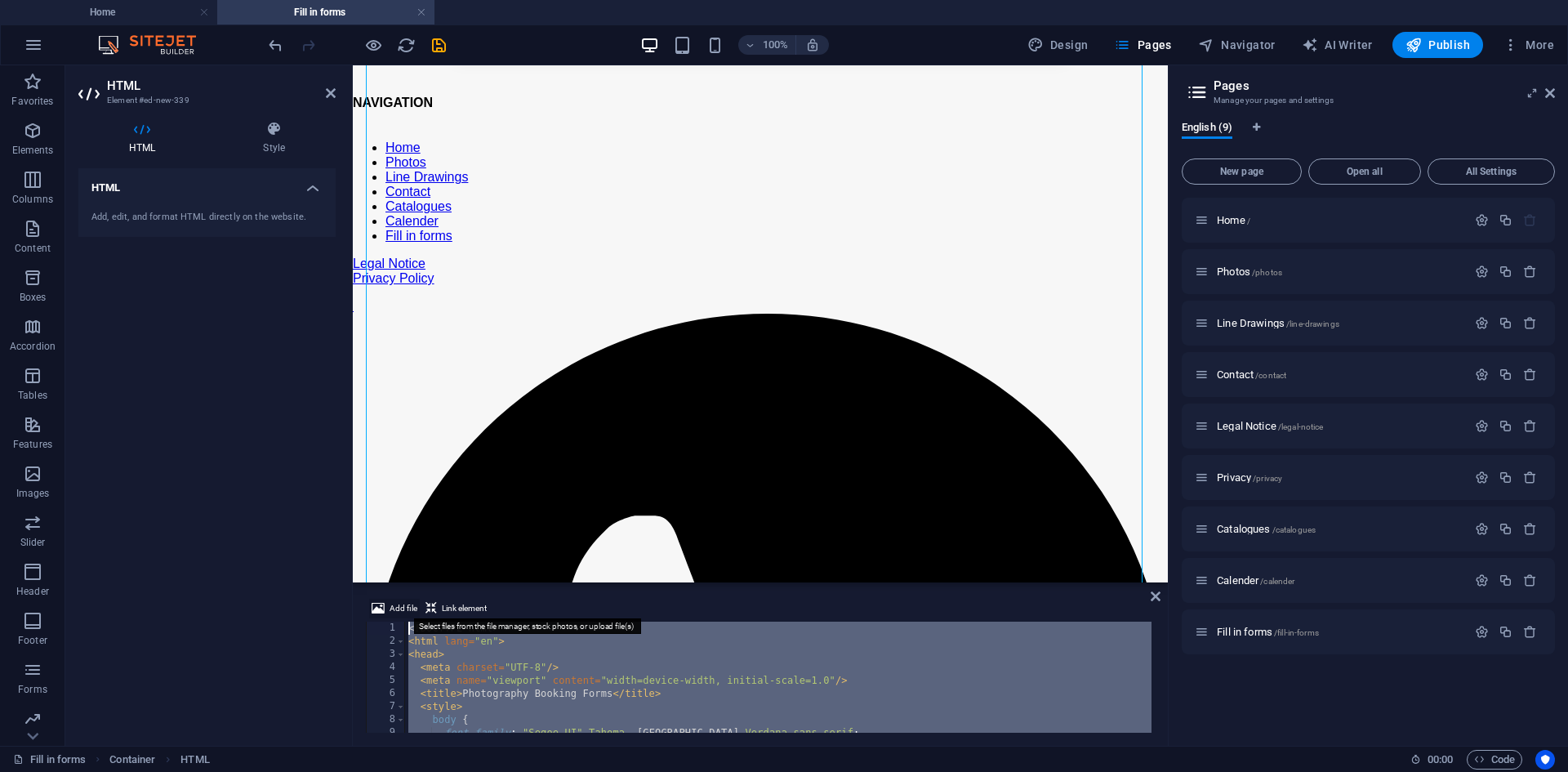
scroll to position [1247, 0]
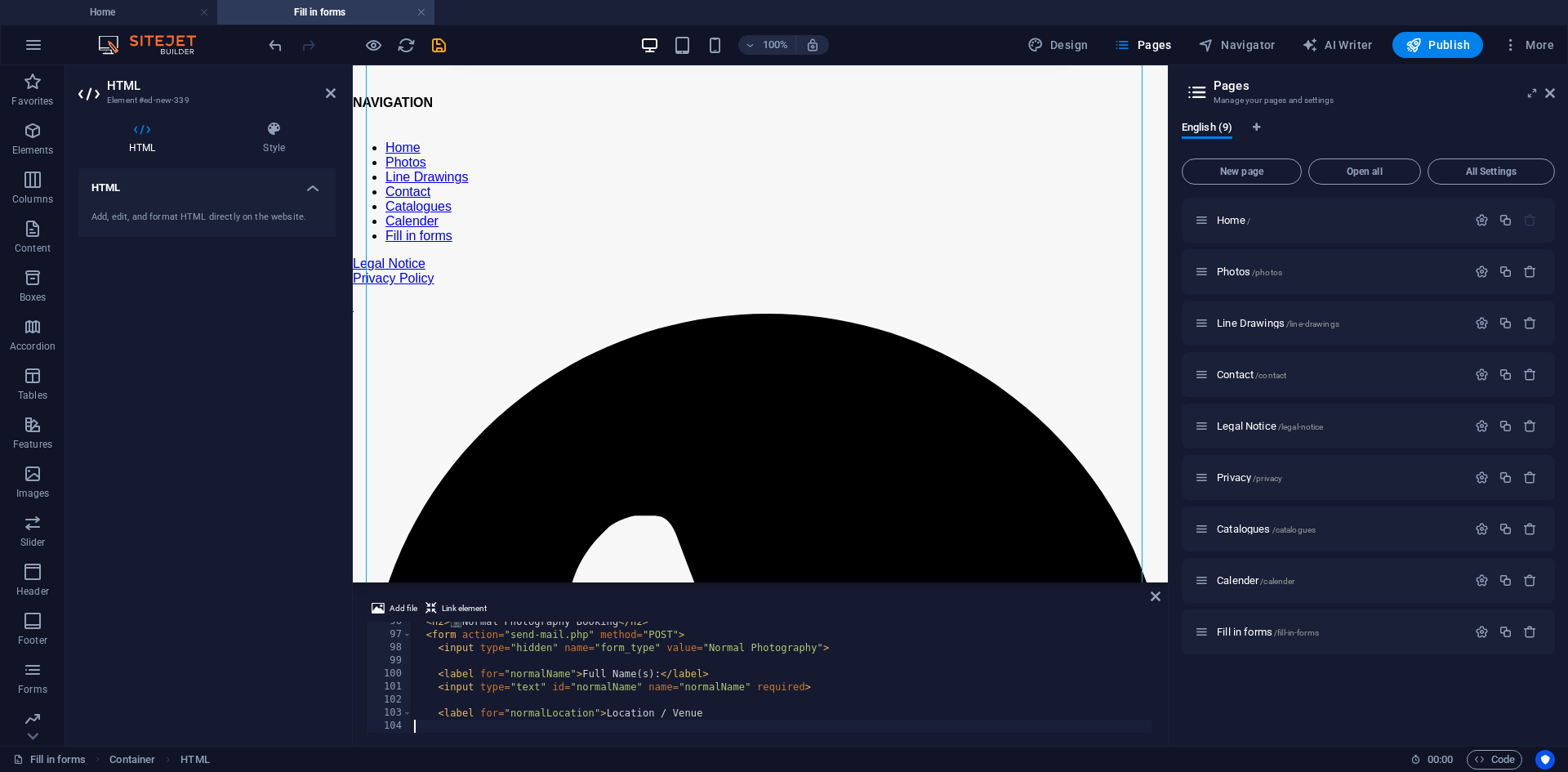
type textarea "</body> </html>"
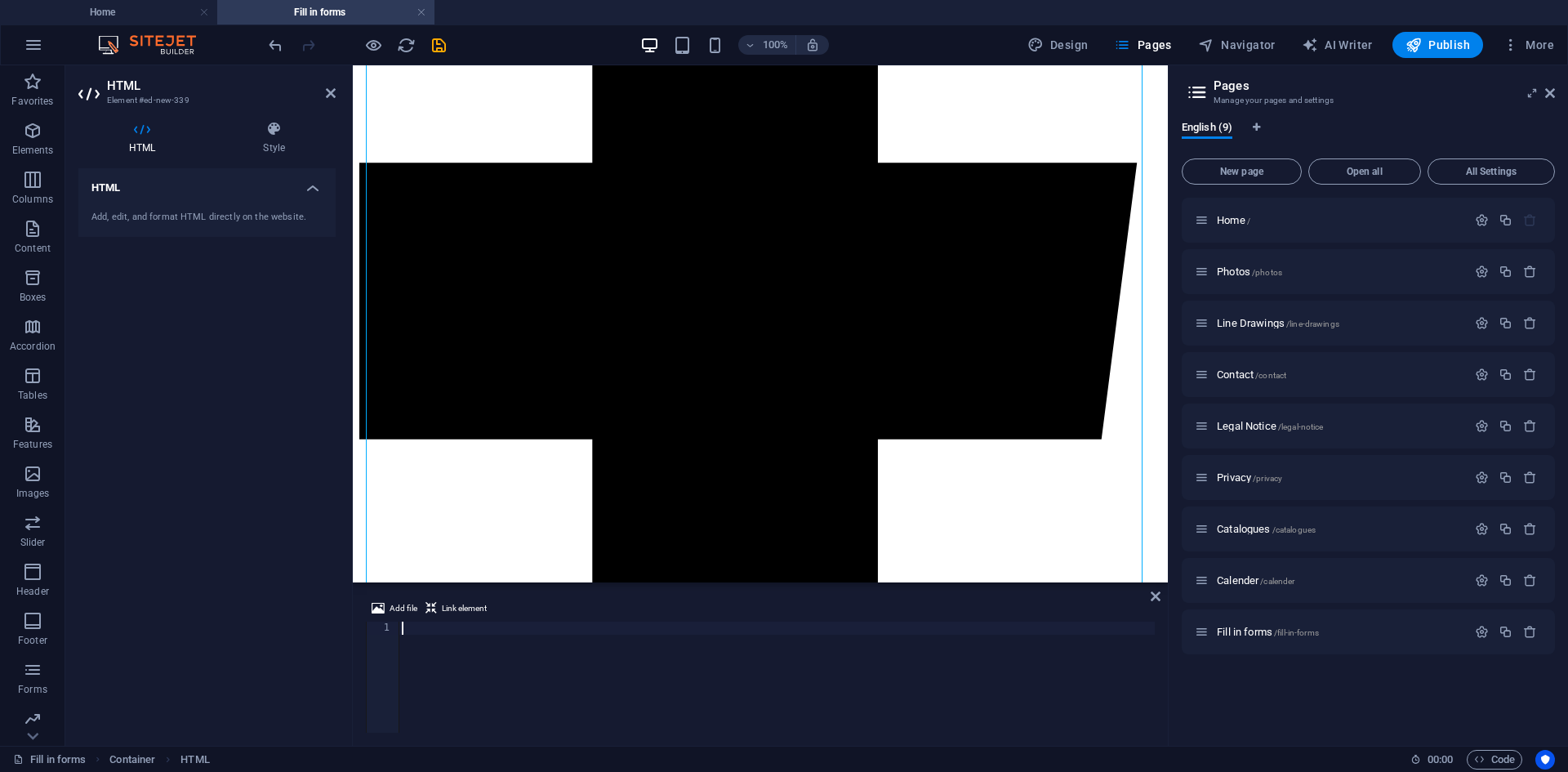
scroll to position [234, 0]
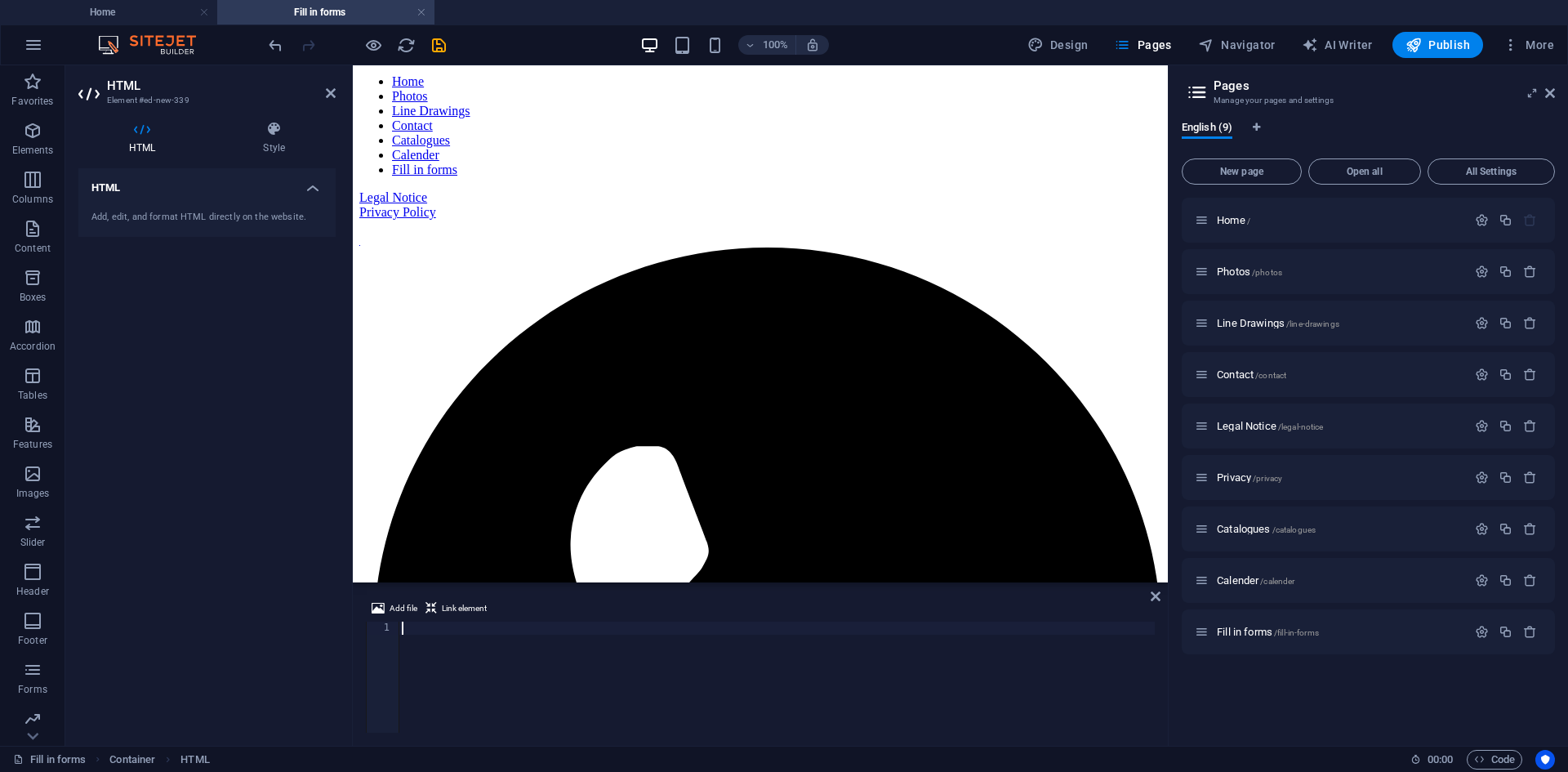
paste textarea "<label for="normalLocation">Location / Venue"
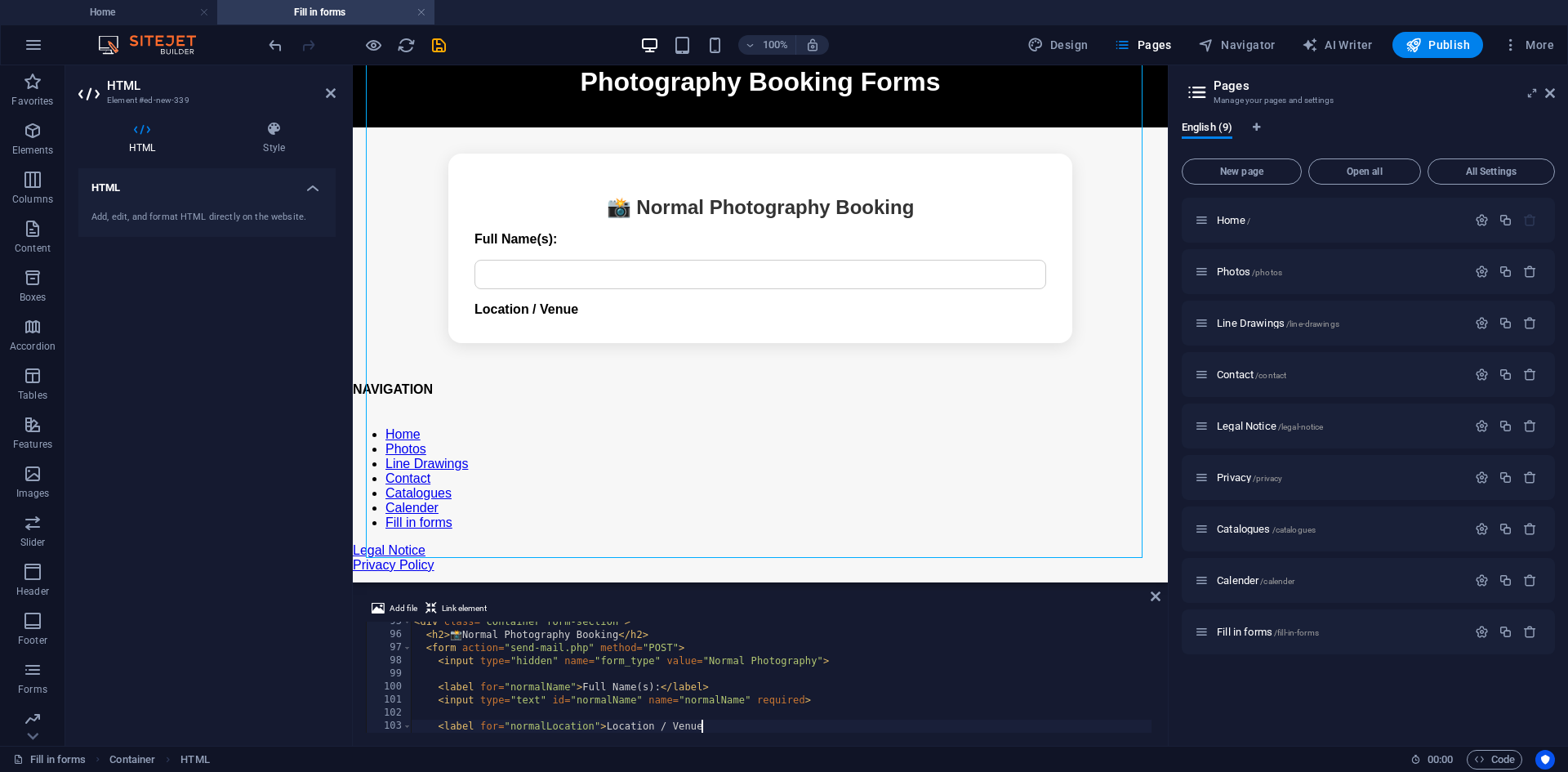
scroll to position [190, 0]
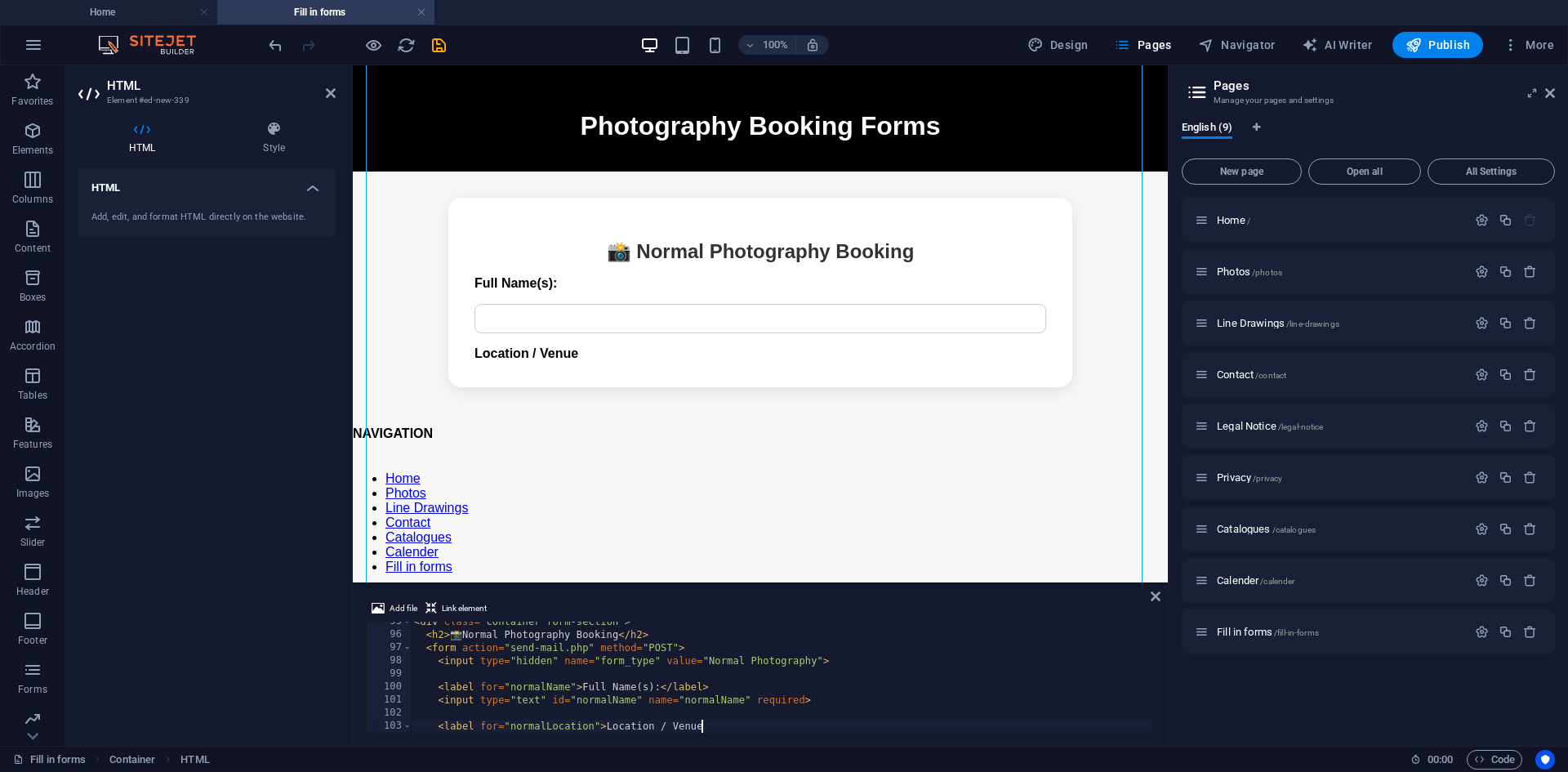
type textarea "<label for="normalLocation">Location / Venue"
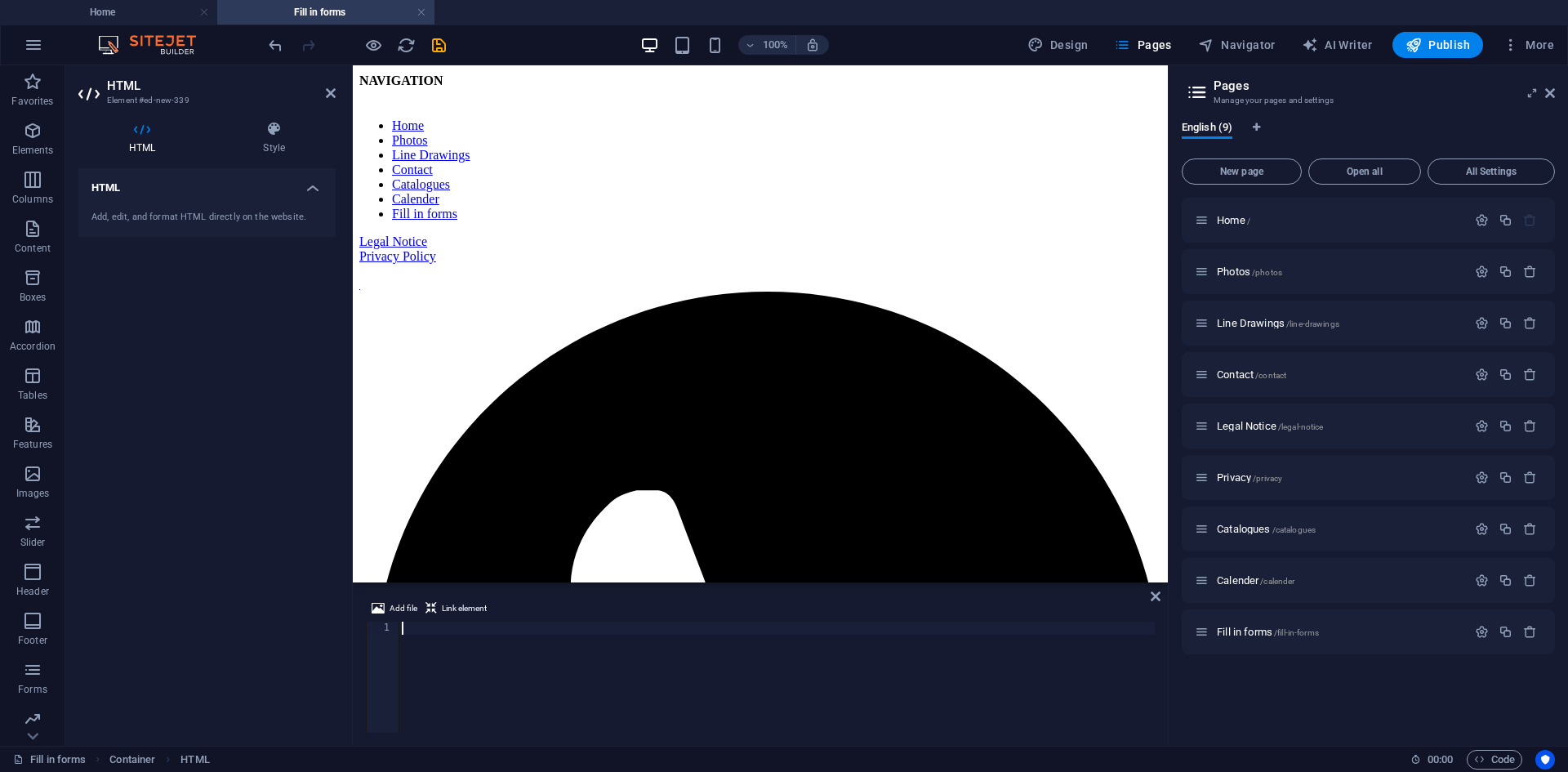
paste textarea "</html>"
type textarea "</html>"
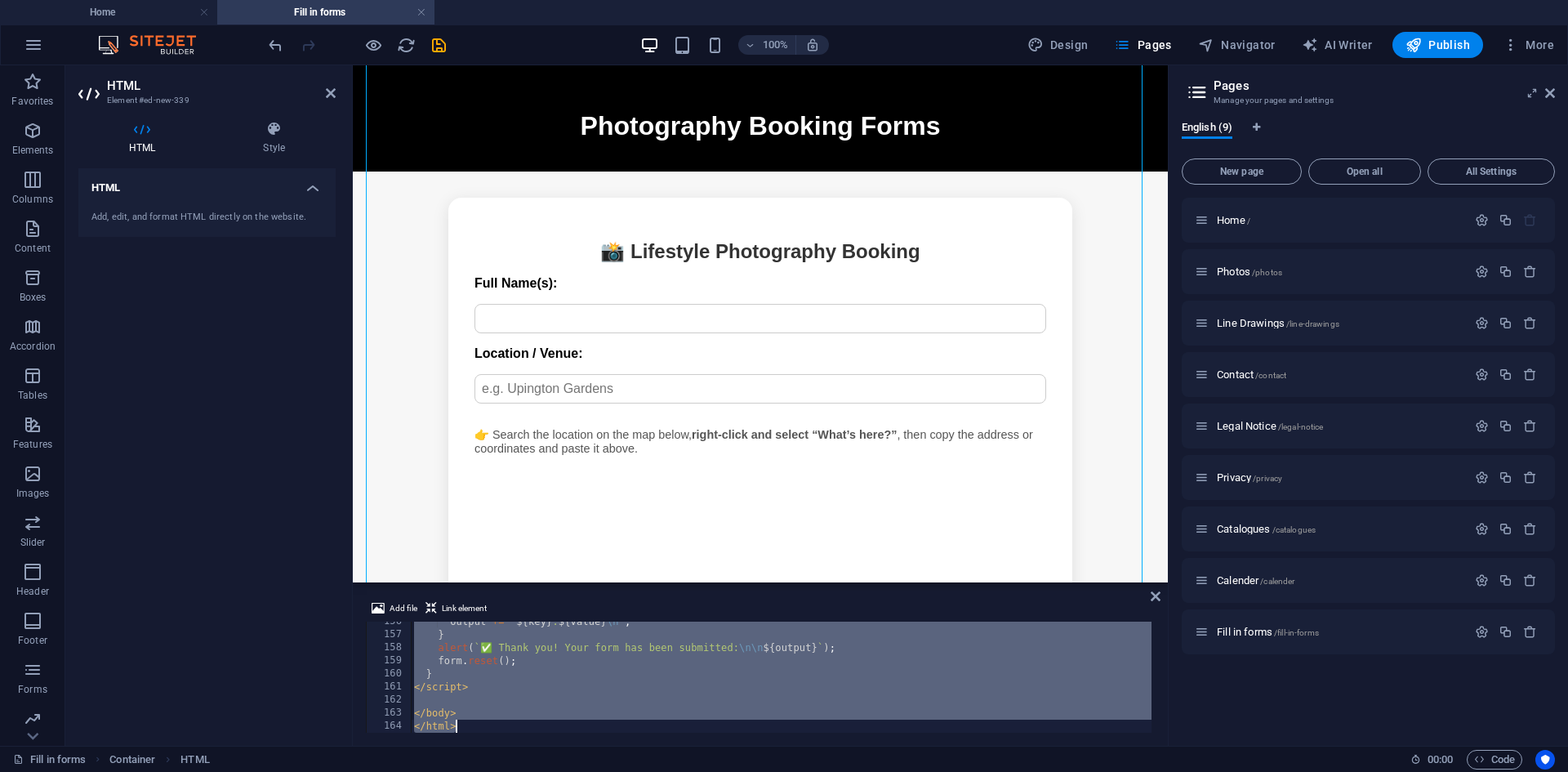
click at [580, 649] on div "output += ` ${ key } : ${ value } \n ` ; } alert ( ` ✅ Thank you! Your form has…" at bounding box center [781, 677] width 741 height 111
type textarea "</body>"
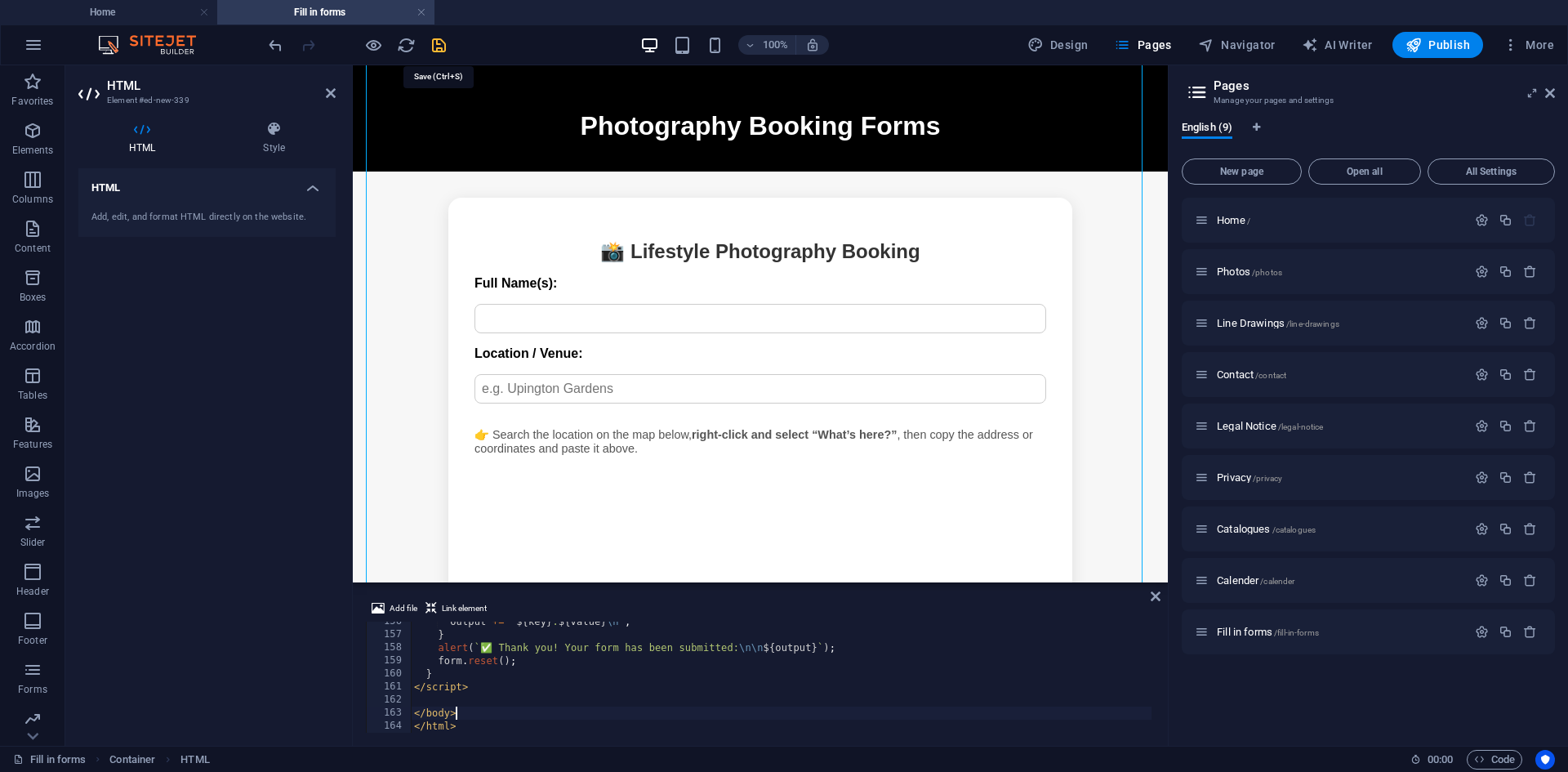
click at [437, 50] on icon "save" at bounding box center [439, 45] width 18 height 18
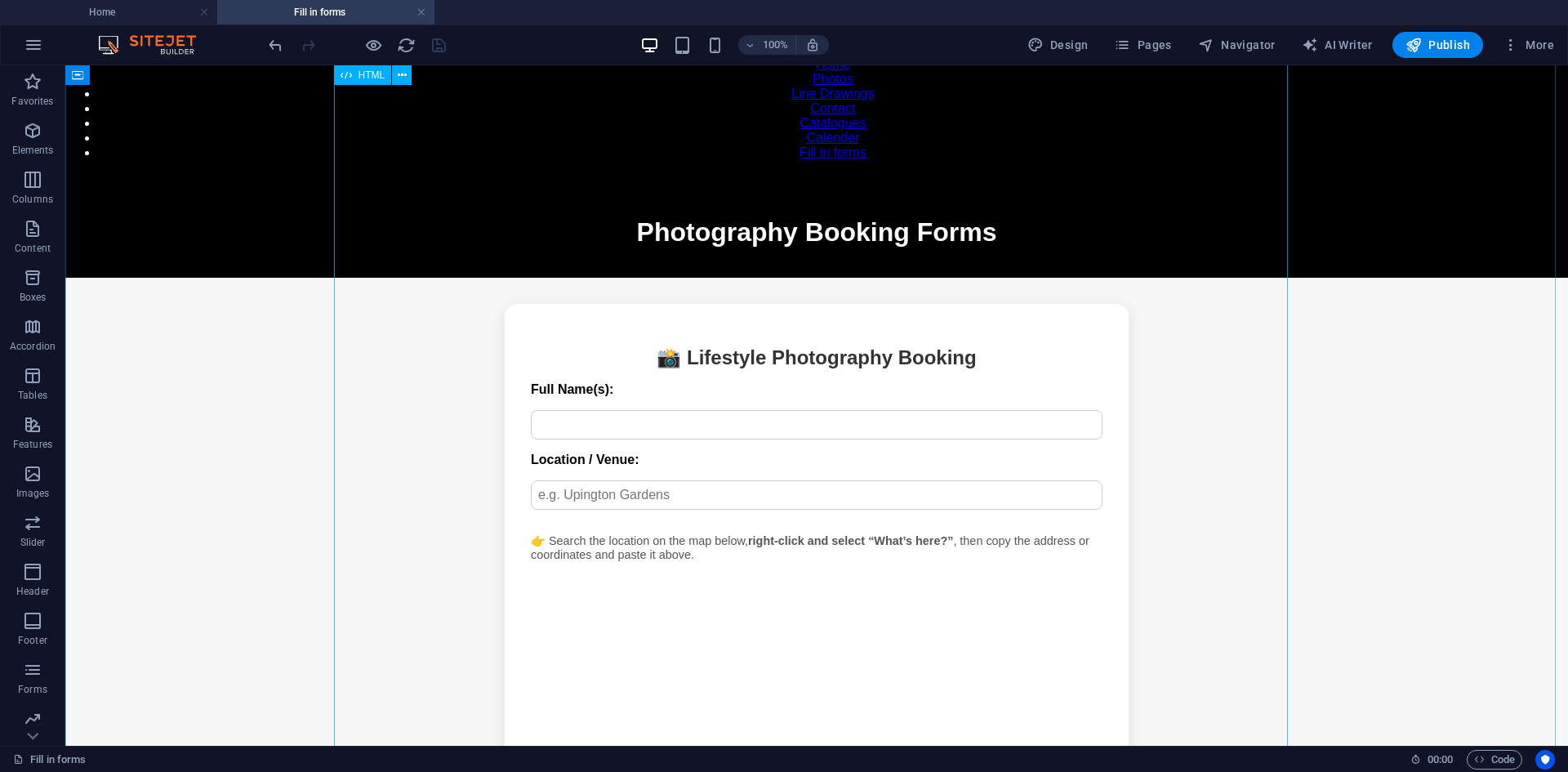
scroll to position [0, 0]
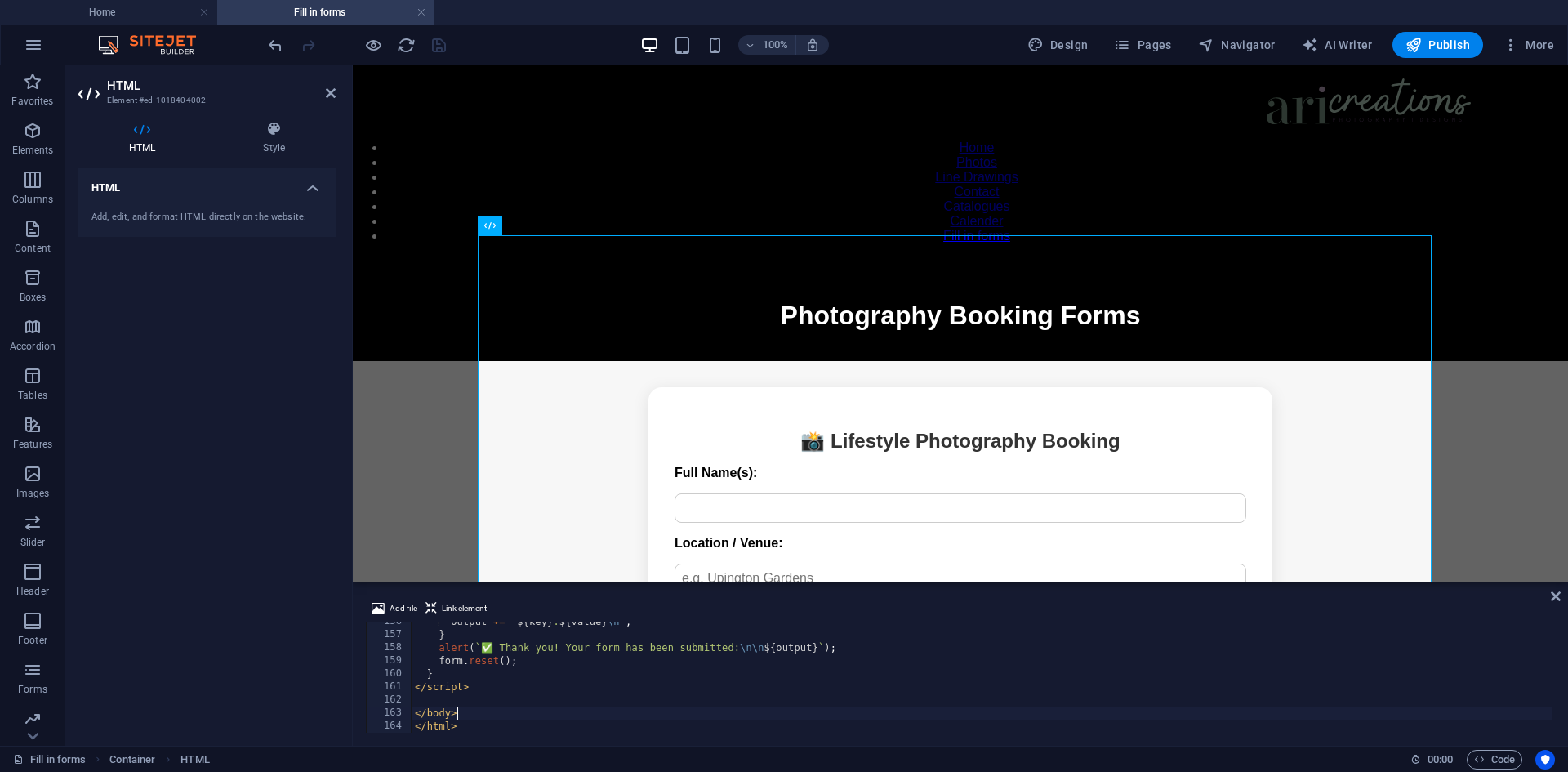
scroll to position [1786, 0]
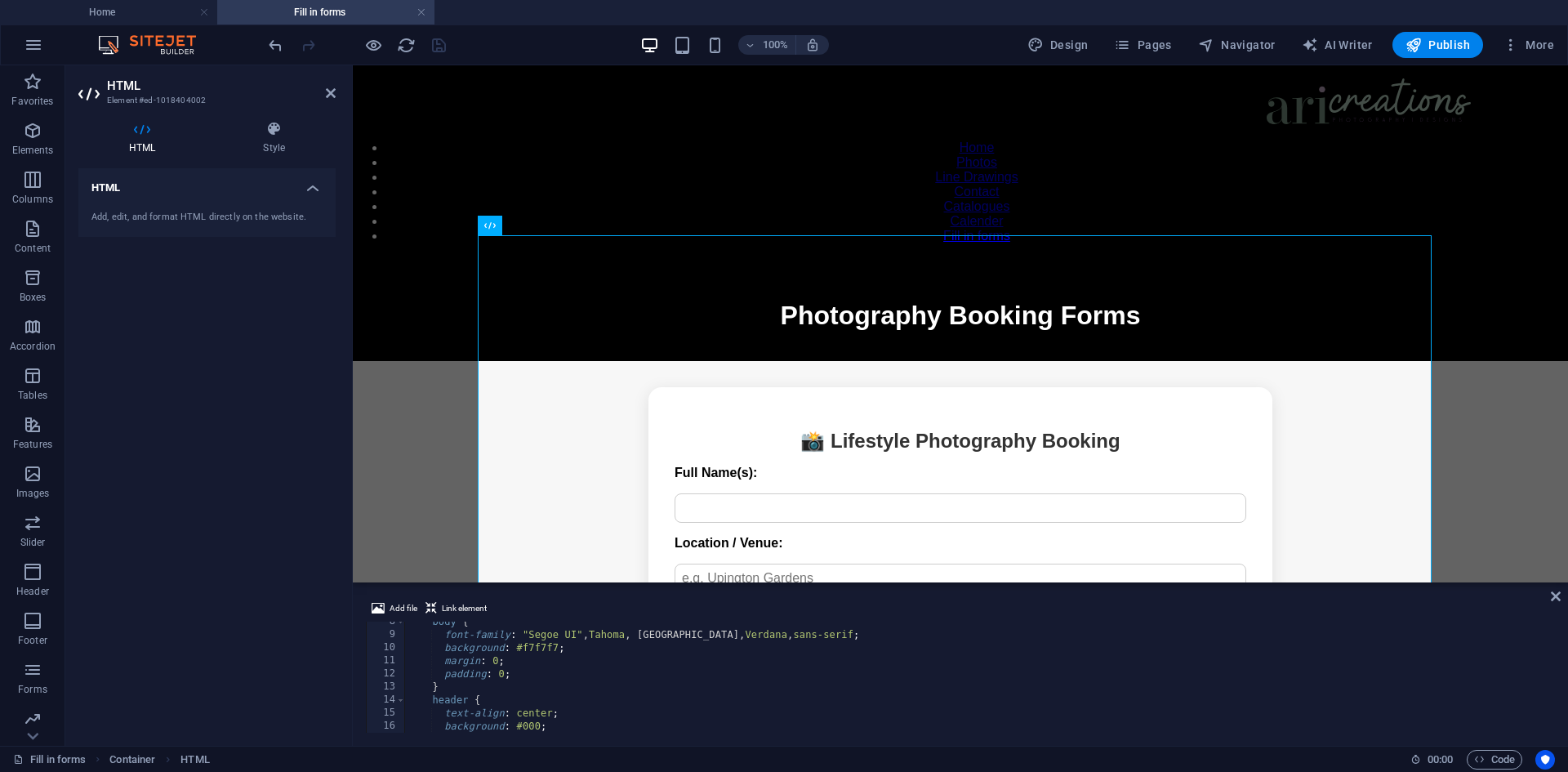
scroll to position [98, 0]
click at [586, 649] on div "body { font-family : " Segoe UI " , Tahoma , [GEOGRAPHIC_DATA], Verdana , sans-…" at bounding box center [1248, 682] width 1685 height 134
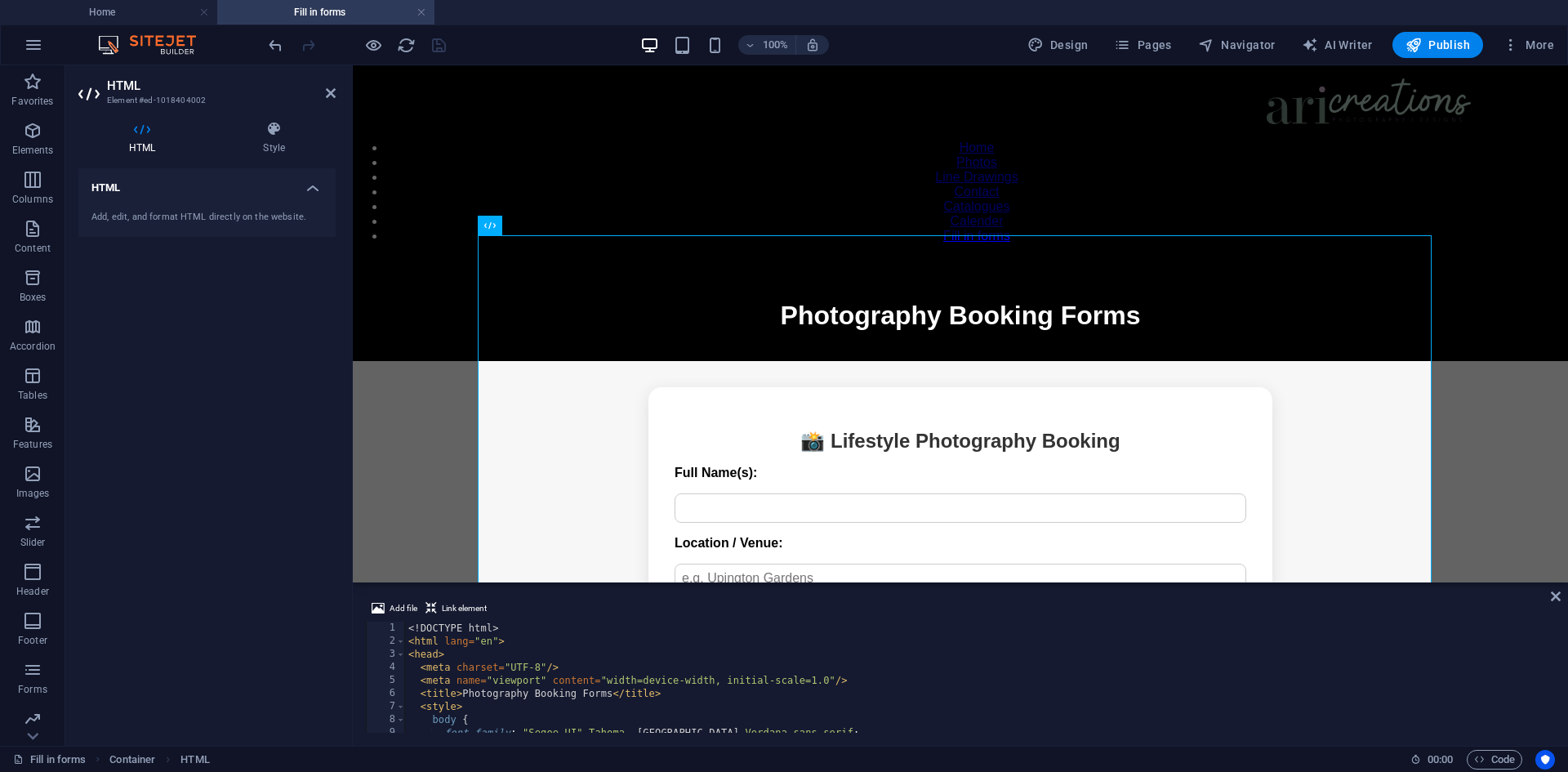
click at [519, 644] on div "<! DOCTYPE html > < html lang = "en" > < head > < meta charset = "UTF-8" /> < m…" at bounding box center [1248, 688] width 1685 height 134
type textarea "<html lang="en">"
paste textarea "</style>"
type textarea "</style>"
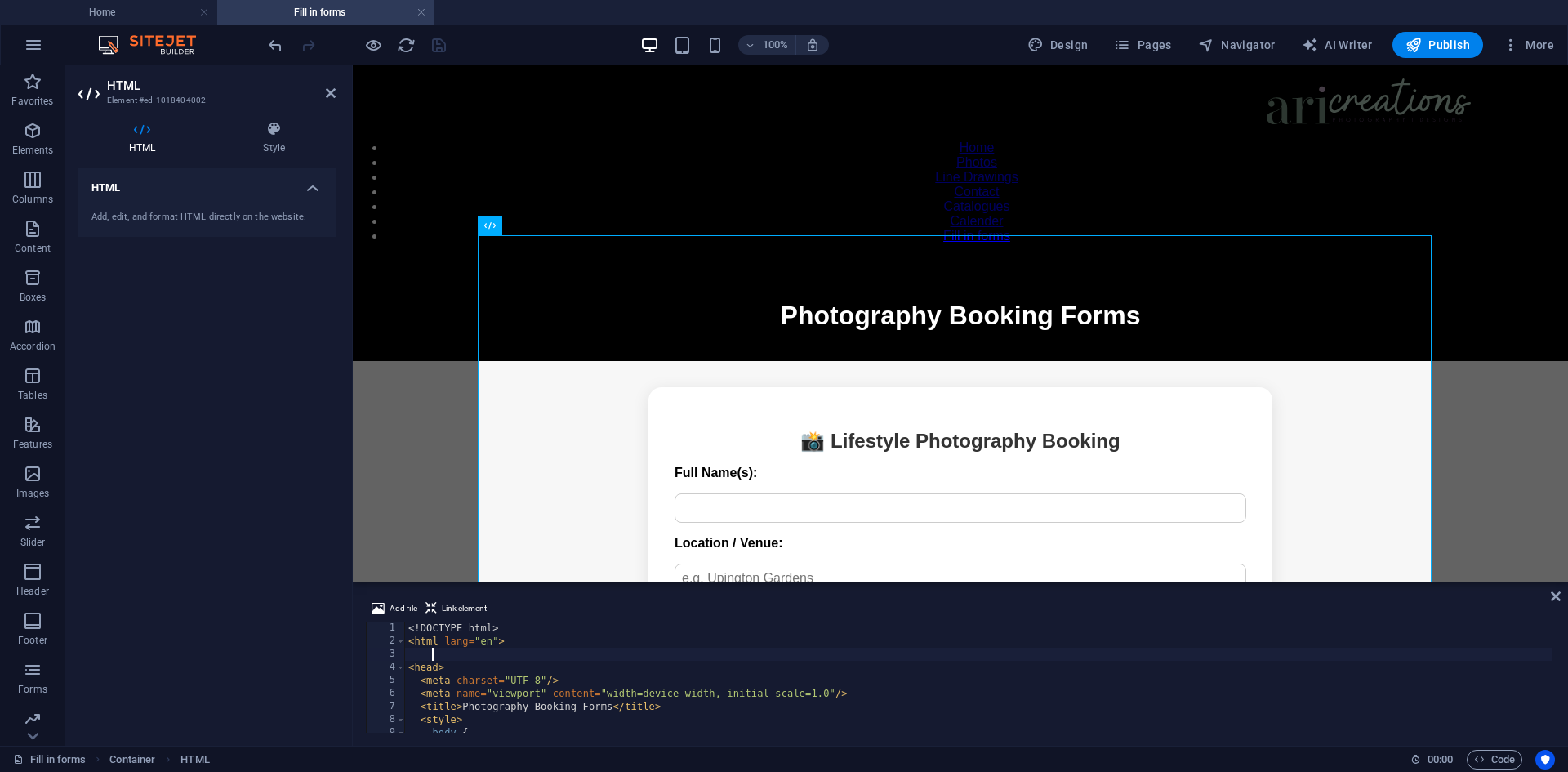
scroll to position [0, 0]
click at [481, 649] on div "<! DOCTYPE html > < html lang = "en" > < head > < meta charset = "UTF-8" /> < m…" at bounding box center [1248, 688] width 1685 height 134
type textarea "<head>"
paste textarea "</style>"
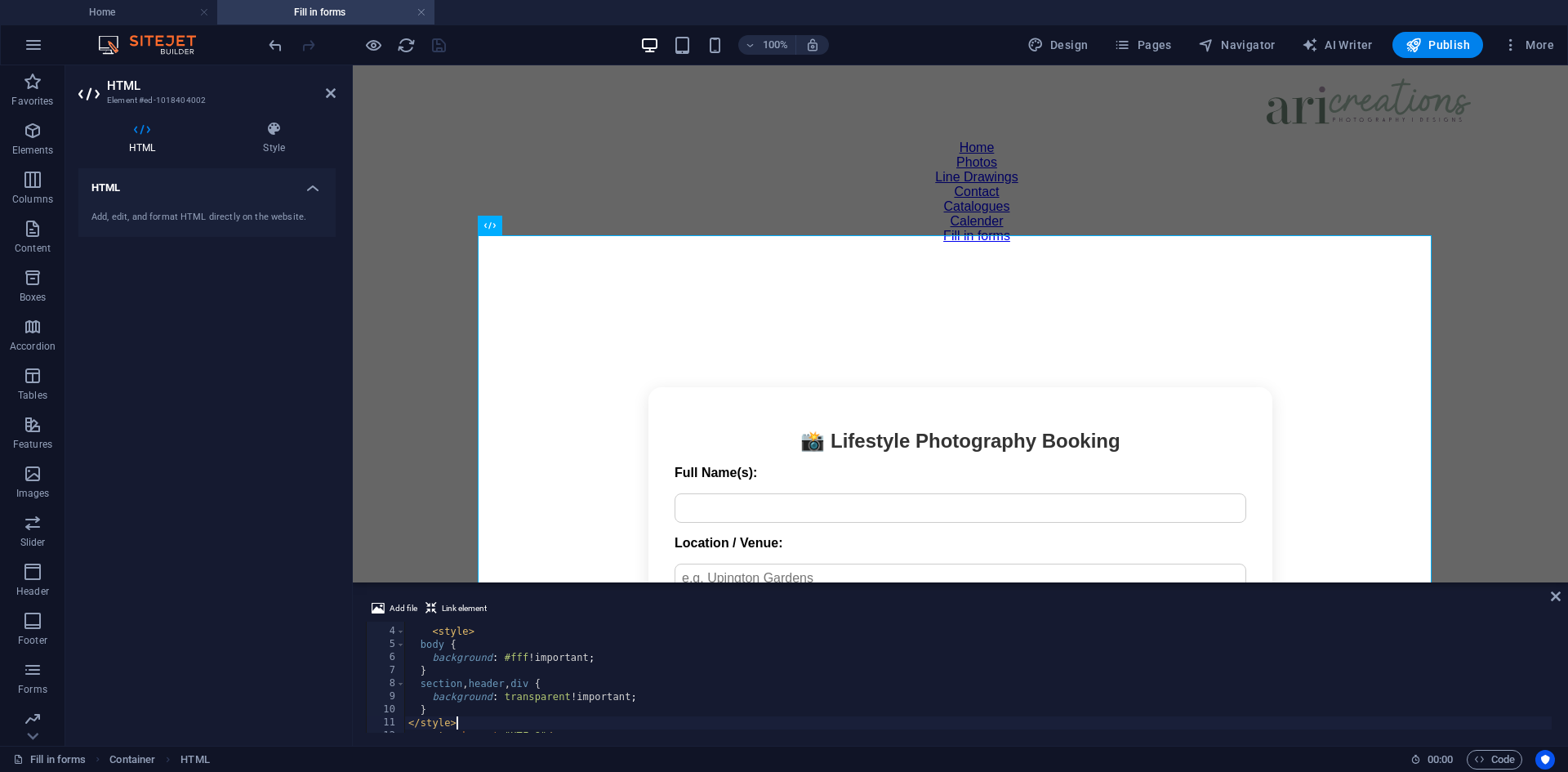
scroll to position [134, 0]
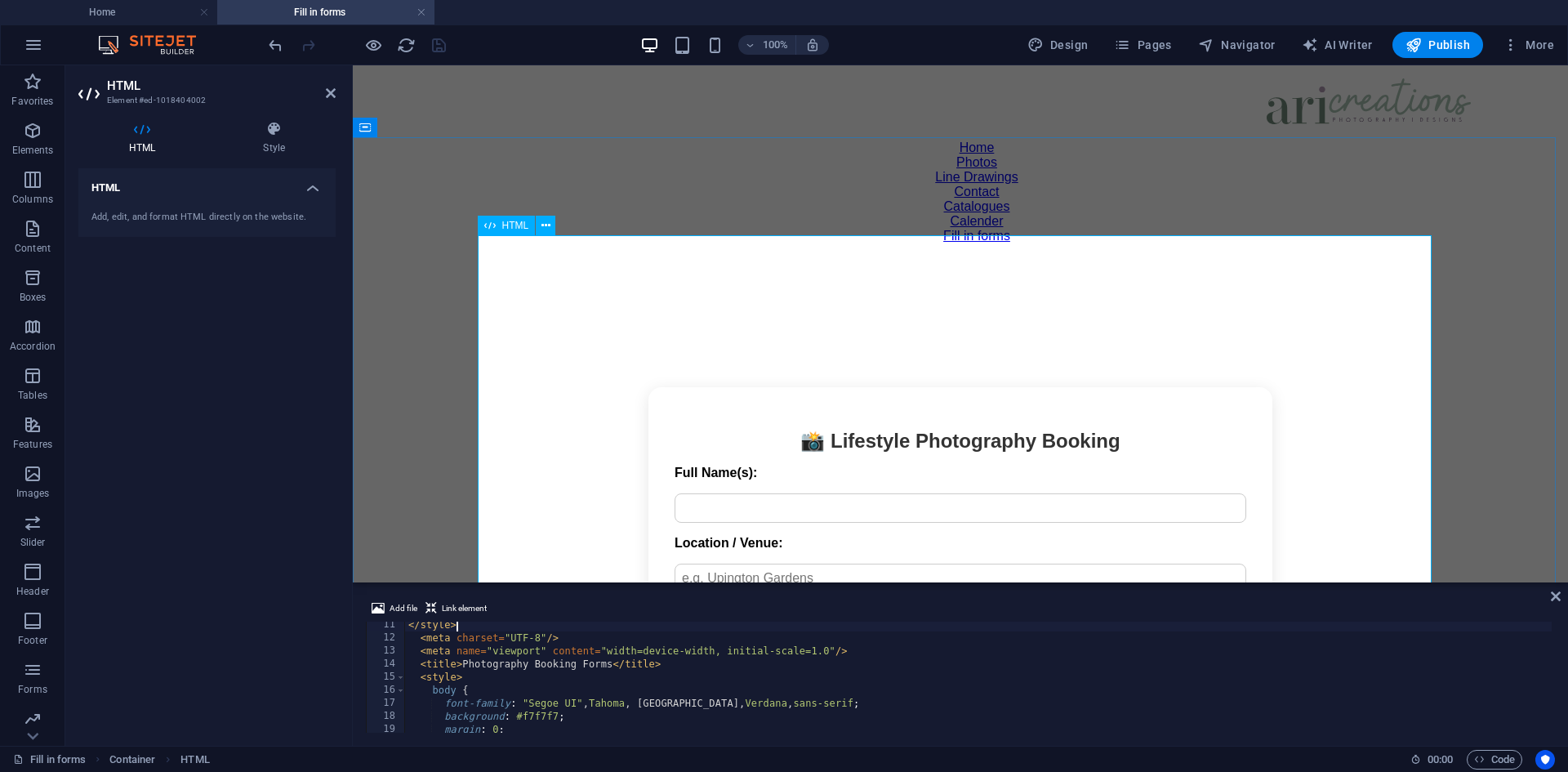
type textarea "</style>"
click at [442, 48] on icon "save" at bounding box center [439, 45] width 18 height 18
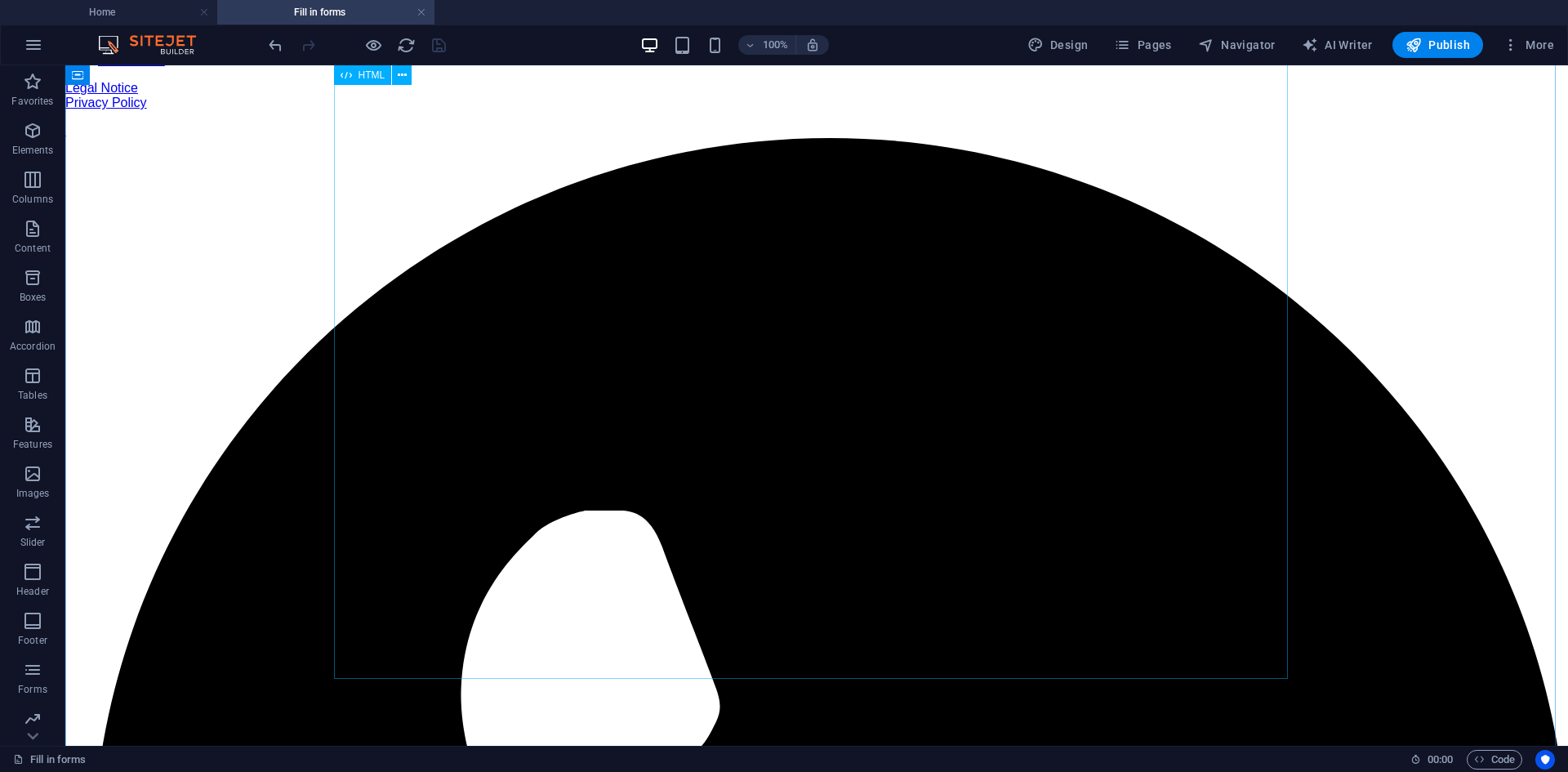
scroll to position [1878, 0]
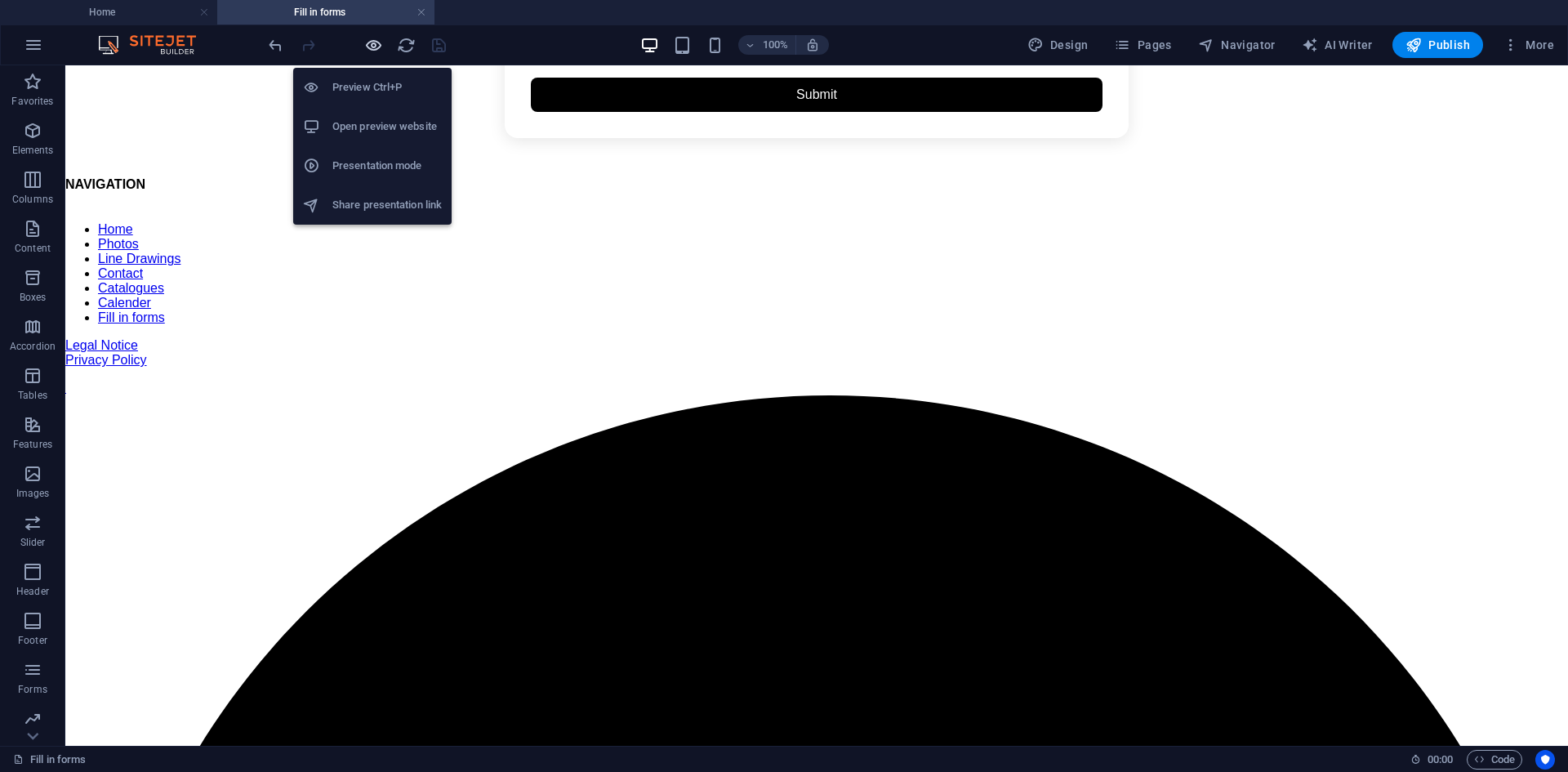
click at [375, 42] on icon "button" at bounding box center [374, 45] width 18 height 18
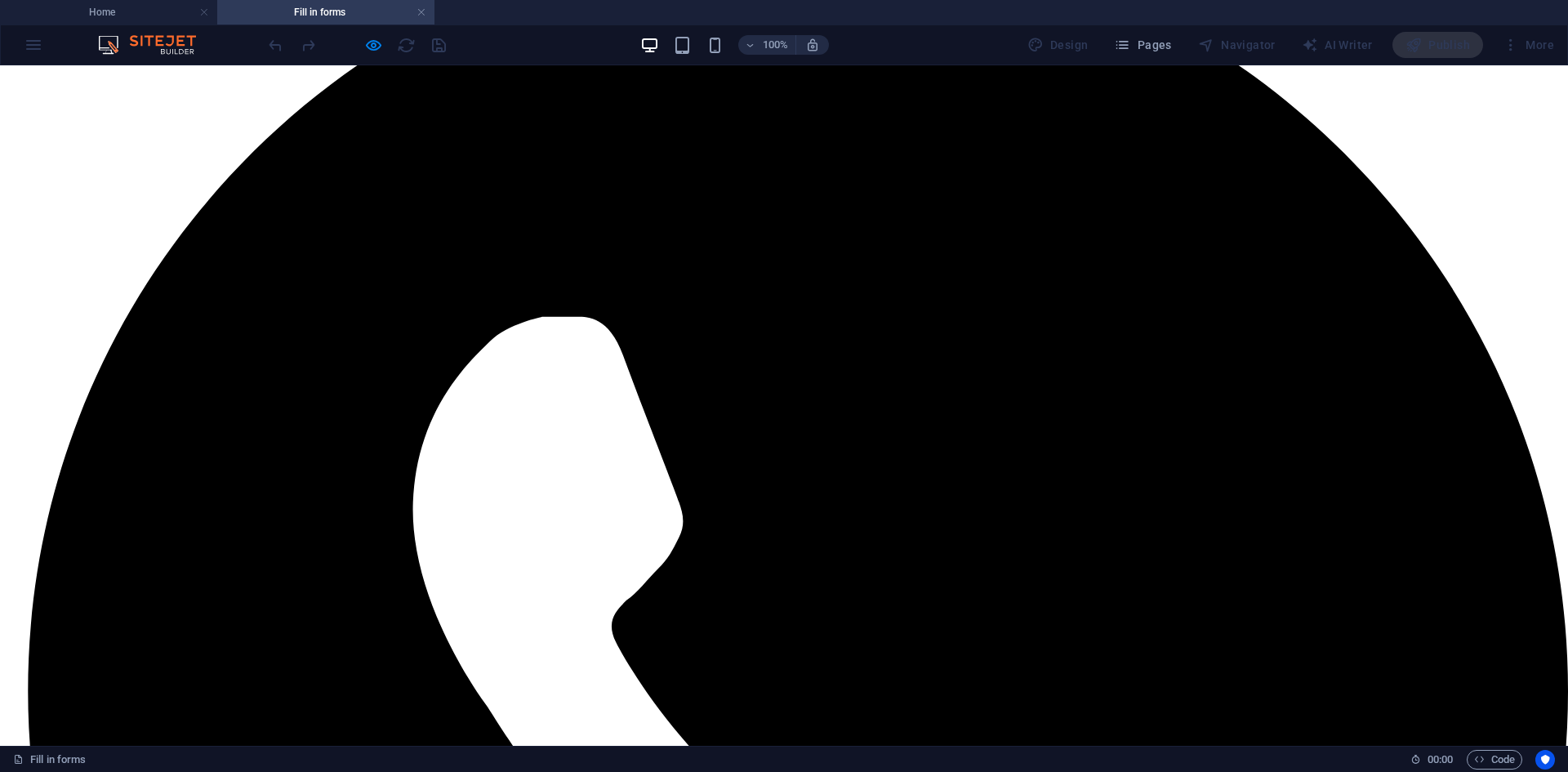
scroll to position [2369, 0]
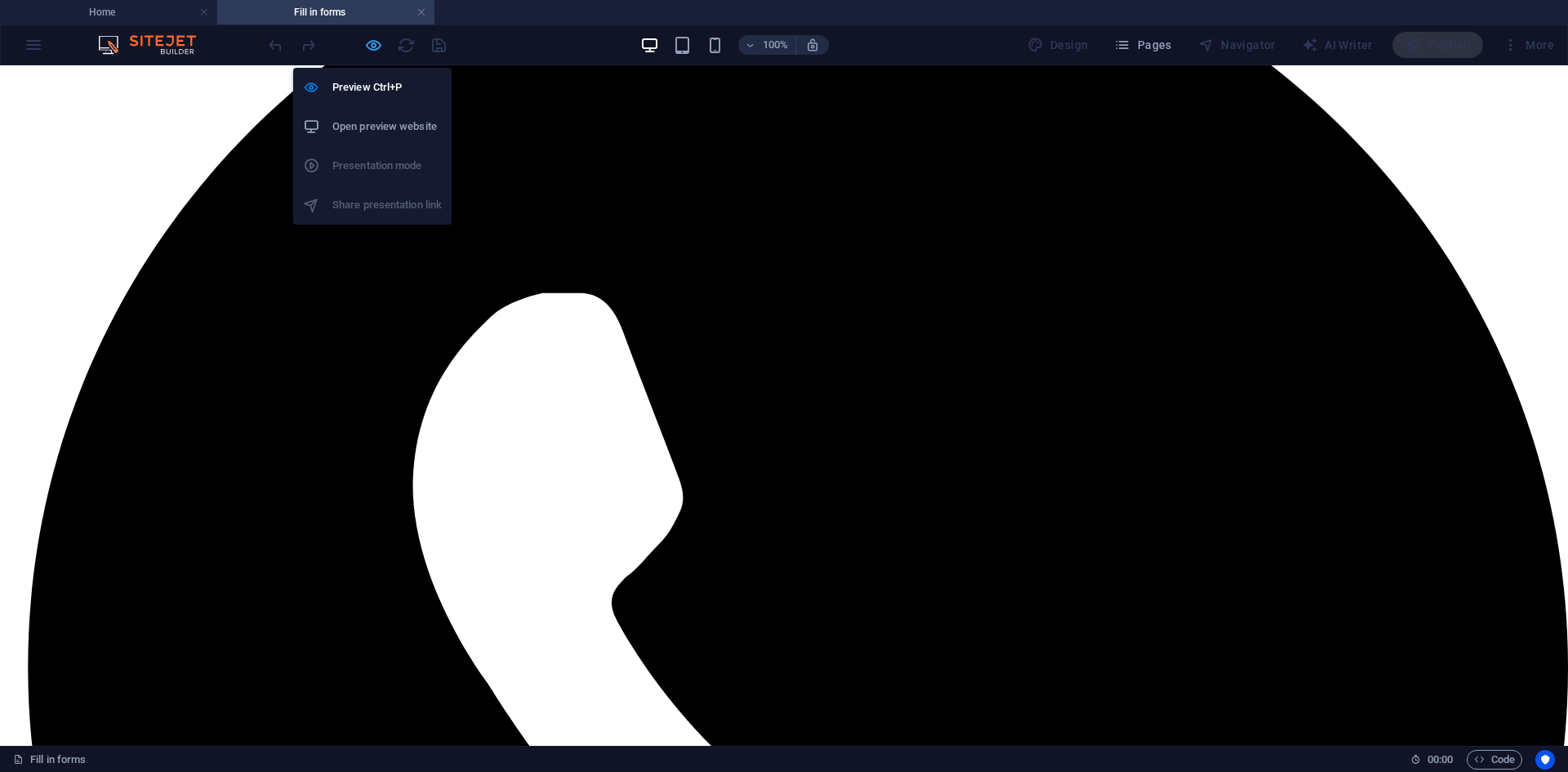
click at [370, 47] on icon "button" at bounding box center [374, 45] width 18 height 18
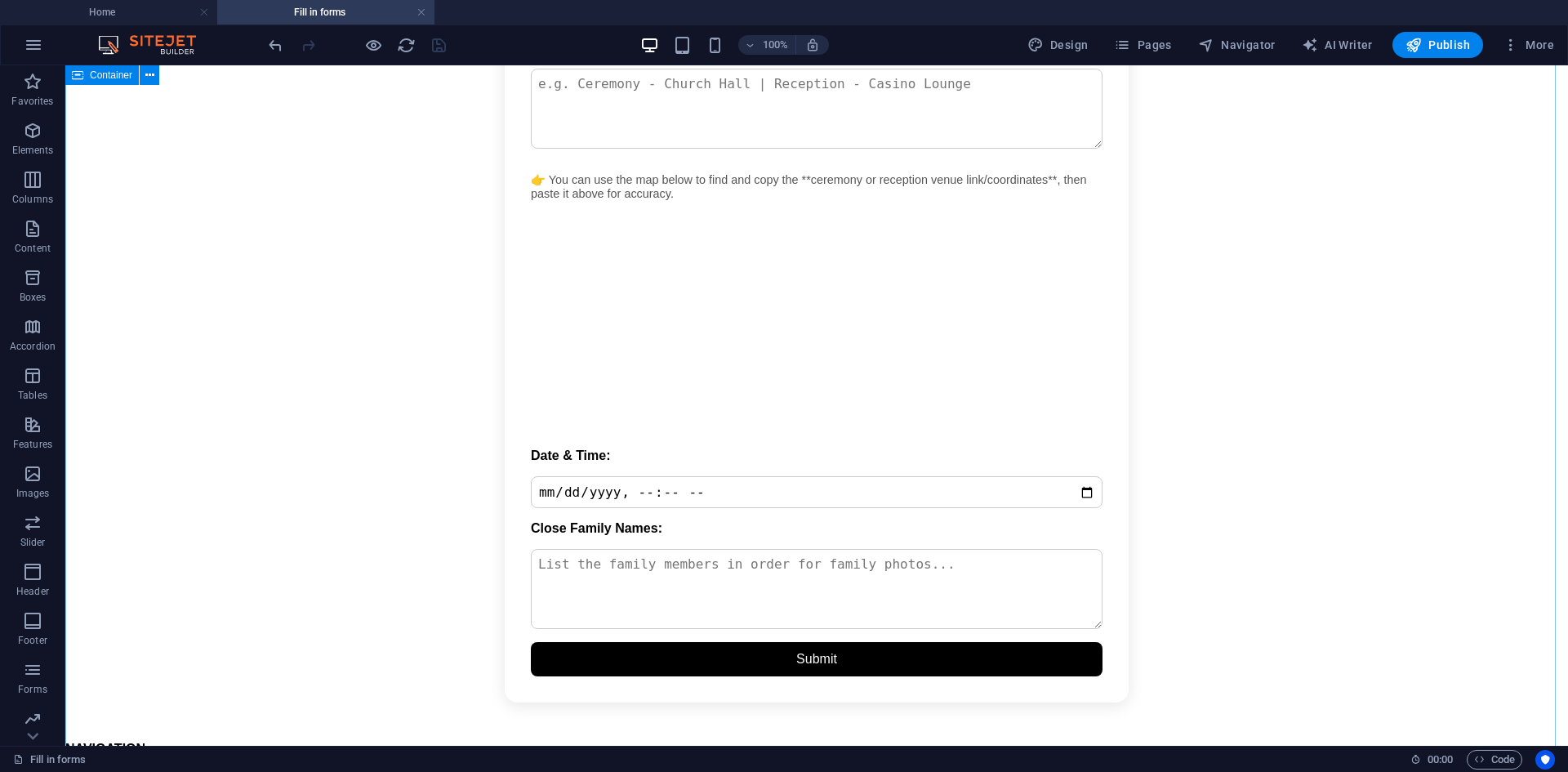
scroll to position [1308, 0]
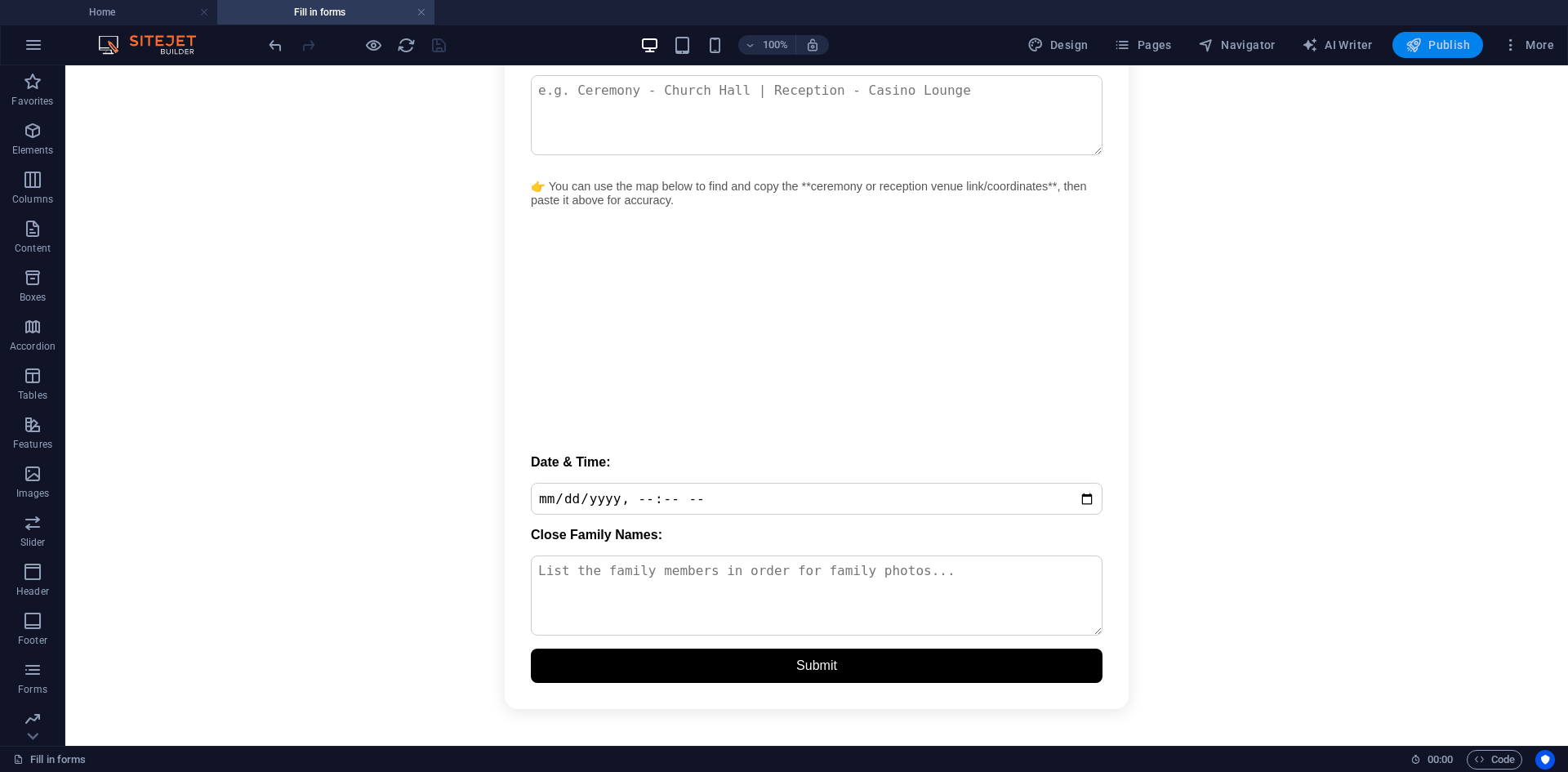
click at [631, 43] on span "Publish" at bounding box center [1438, 45] width 64 height 17
